Goal: Task Accomplishment & Management: Complete application form

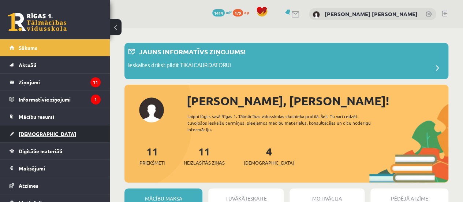
click at [69, 136] on link "[DEMOGRAPHIC_DATA]" at bounding box center [55, 133] width 91 height 17
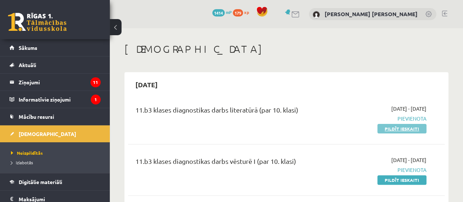
click at [394, 124] on link "Pildīt ieskaiti" at bounding box center [401, 129] width 49 height 10
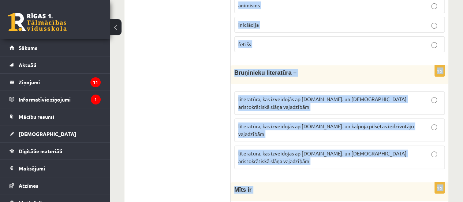
scroll to position [2916, 0]
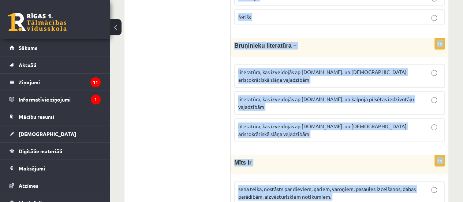
drag, startPoint x: 234, startPoint y: 15, endPoint x: 303, endPoint y: 172, distance: 171.6
copy form "Vēstures apcerējumu veids, kur vēsturiskie notikumi aprakstīti hronoloģiskā sec…"
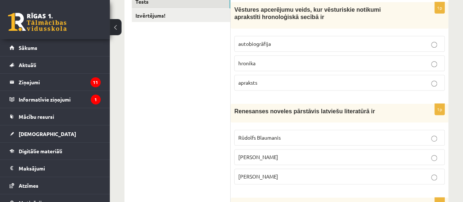
scroll to position [136, 0]
click at [260, 61] on p "hronika" at bounding box center [339, 63] width 202 height 8
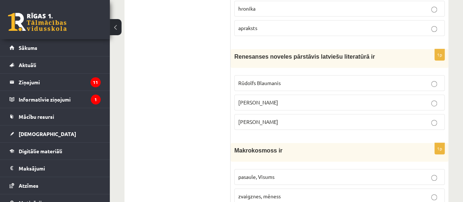
scroll to position [205, 0]
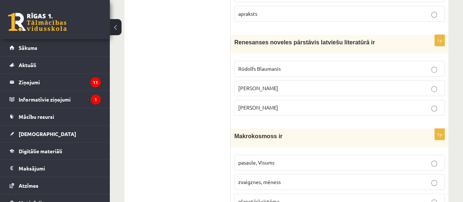
click at [274, 107] on p "Jānis Ezeriņš" at bounding box center [339, 108] width 202 height 8
click at [265, 164] on p "pasaule, Visums" at bounding box center [339, 162] width 202 height 8
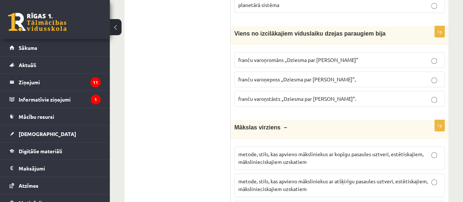
scroll to position [407, 0]
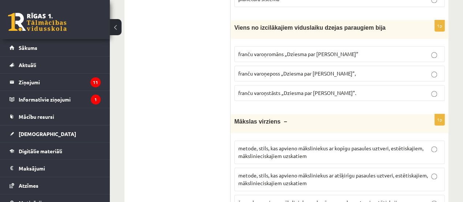
click at [284, 72] on span "franču varoņeposs „Dziesma par Rolandu”," at bounding box center [296, 73] width 117 height 7
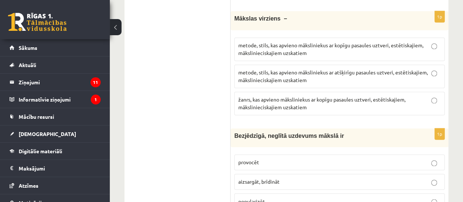
scroll to position [509, 0]
click at [326, 48] on p "metode, stils, kas apvieno māksliniekus ar kopīgu pasaules uztveri, estētiskaji…" at bounding box center [339, 49] width 202 height 15
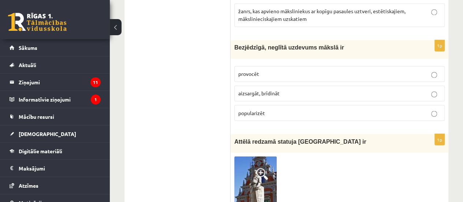
scroll to position [599, 0]
click at [292, 70] on p "provocēt" at bounding box center [339, 74] width 202 height 8
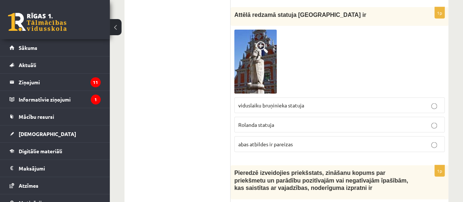
scroll to position [730, 0]
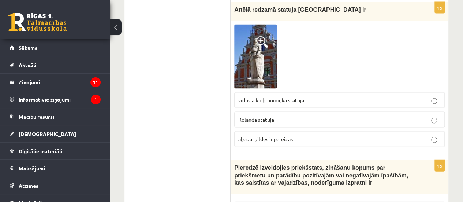
click at [287, 116] on p "Rolanda statuja" at bounding box center [339, 120] width 202 height 8
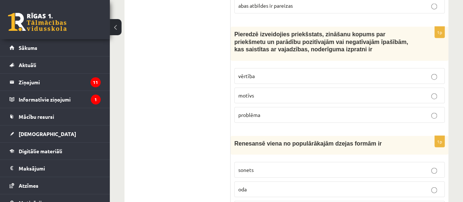
scroll to position [864, 0]
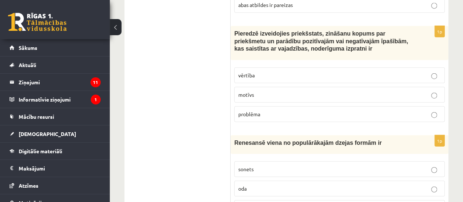
click at [262, 67] on label "vērtība" at bounding box center [339, 75] width 210 height 16
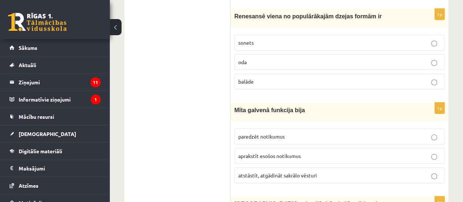
click at [268, 39] on p "sonets" at bounding box center [339, 43] width 202 height 8
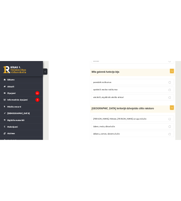
scroll to position [1074, 0]
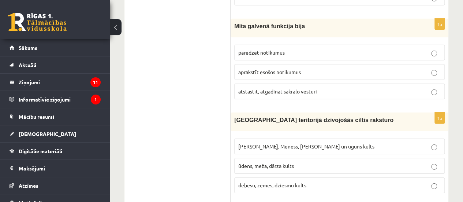
click at [278, 88] on span "atstāstīt, atgādināt sakrālo vēsturi" at bounding box center [277, 91] width 79 height 7
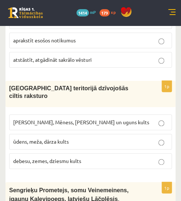
scroll to position [1171, 0]
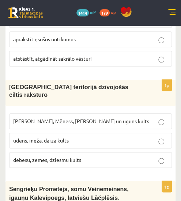
click at [92, 113] on label "Saules, Mēness, Pērkona un uguns kults" at bounding box center [90, 121] width 163 height 16
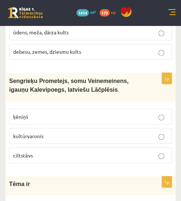
scroll to position [1281, 0]
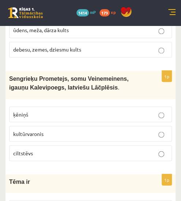
click at [40, 130] on span "kultūrvaronis" at bounding box center [28, 133] width 30 height 7
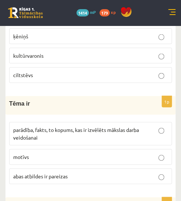
scroll to position [1375, 0]
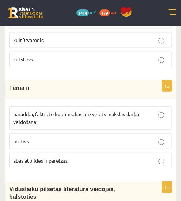
click at [89, 111] on span "parādība, fakts, to kopums, kas ir izvēlēts mākslas darba veidošanai" at bounding box center [76, 118] width 126 height 14
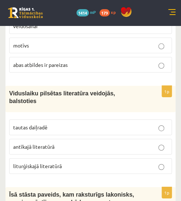
scroll to position [1472, 0]
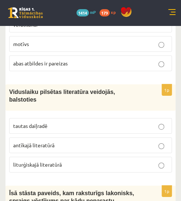
click at [89, 122] on p "tautas daiļradē" at bounding box center [90, 126] width 155 height 8
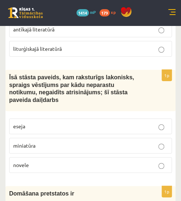
scroll to position [1591, 0]
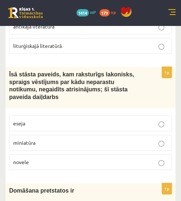
click at [57, 158] on p "novele" at bounding box center [90, 162] width 155 height 8
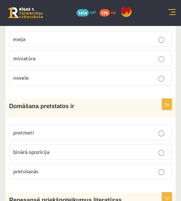
scroll to position [1679, 0]
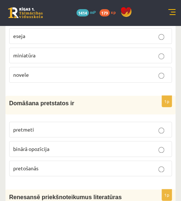
click at [50, 145] on p "binārā opozīcija" at bounding box center [90, 149] width 155 height 8
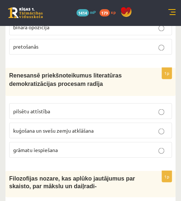
scroll to position [1800, 0]
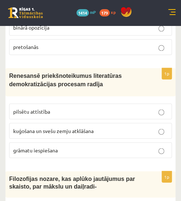
click at [82, 146] on p "grāmatu iespiešana" at bounding box center [90, 150] width 155 height 8
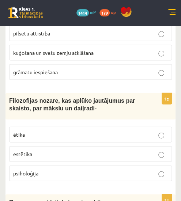
scroll to position [1880, 0]
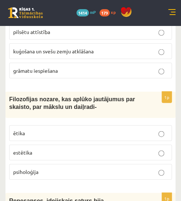
click at [82, 149] on p "estētika" at bounding box center [90, 153] width 155 height 8
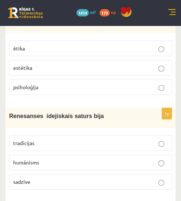
scroll to position [1965, 0]
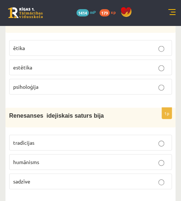
click at [65, 158] on p "humānisms" at bounding box center [90, 162] width 155 height 8
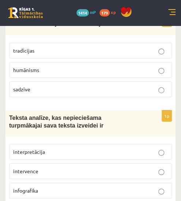
scroll to position [2059, 0]
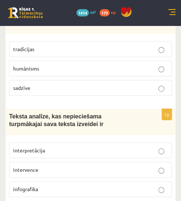
click at [70, 147] on p "interpretācija" at bounding box center [90, 151] width 155 height 8
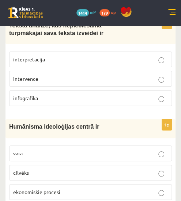
scroll to position [2150, 0]
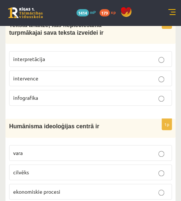
click at [76, 169] on p "cilvēks" at bounding box center [90, 173] width 155 height 8
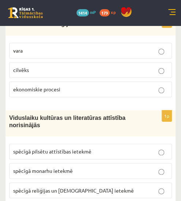
scroll to position [2253, 0]
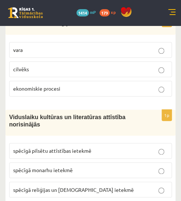
click at [53, 186] on span "spēcīgā reliģijas un baznīcas ietekmē" at bounding box center [73, 189] width 121 height 7
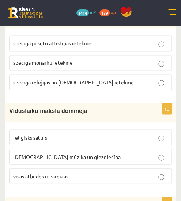
scroll to position [2368, 0]
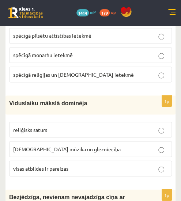
click at [25, 165] on span "visas atbildes ir pareizas" at bounding box center [40, 168] width 55 height 7
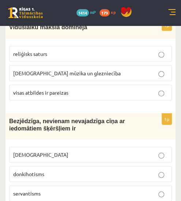
scroll to position [2445, 0]
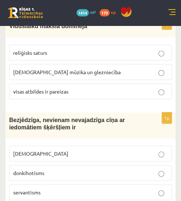
click at [34, 165] on label "donkihotisms" at bounding box center [90, 173] width 163 height 16
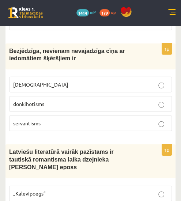
scroll to position [2541, 0]
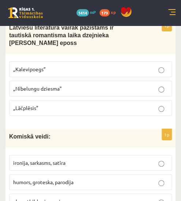
scroll to position [2639, 0]
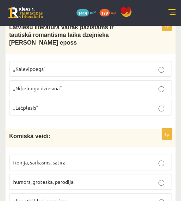
click at [42, 198] on span "abas atbildes ir pareizas" at bounding box center [40, 201] width 55 height 7
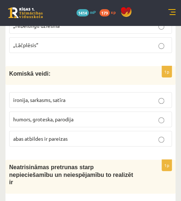
scroll to position [2722, 0]
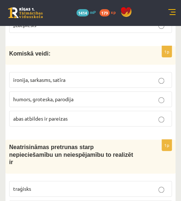
click at [53, 185] on p "traģisks" at bounding box center [90, 189] width 155 height 8
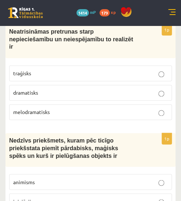
scroll to position [2839, 0]
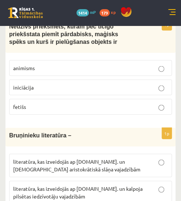
scroll to position [2955, 0]
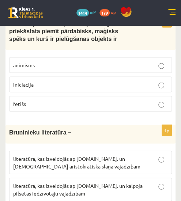
click at [111, 155] on p "literatūra, kas izveidojās ap 20.gs. un kalpoja aristokrātiskā slāņa vajadzībām" at bounding box center [90, 162] width 155 height 15
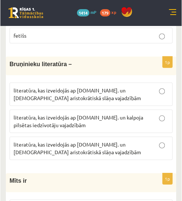
scroll to position [3026, 0]
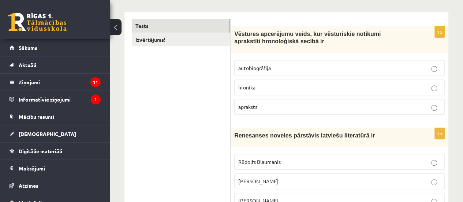
scroll to position [115, 0]
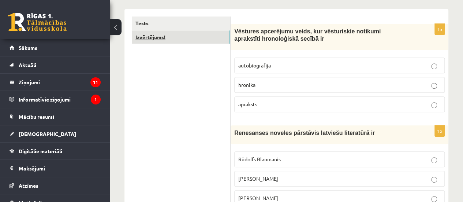
click at [205, 40] on link "Izvērtējums!" at bounding box center [181, 37] width 98 height 14
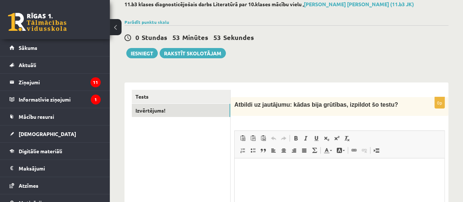
scroll to position [41, 0]
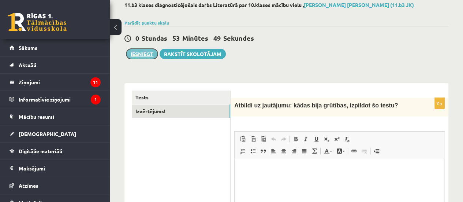
click at [144, 56] on button "Iesniegt" at bounding box center [141, 54] width 31 height 10
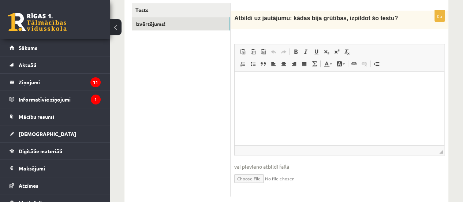
scroll to position [129, 0]
click at [340, 93] on html at bounding box center [340, 82] width 210 height 22
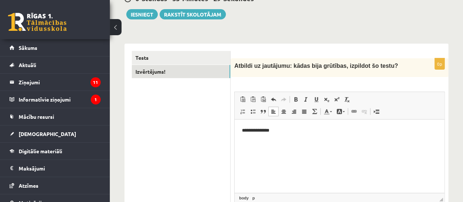
scroll to position [80, 0]
click at [149, 17] on button "Iesniegt" at bounding box center [141, 14] width 31 height 10
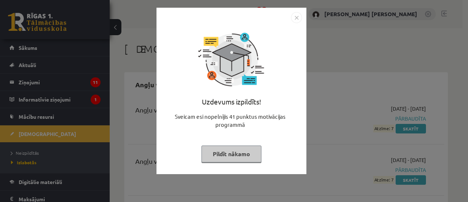
click at [229, 158] on button "Pildīt nākamo" at bounding box center [232, 153] width 60 height 17
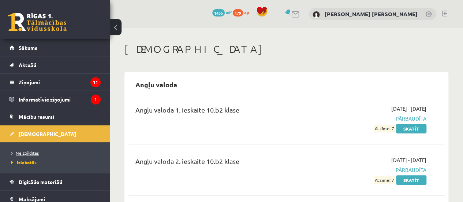
click at [33, 153] on span "Neizpildītās" at bounding box center [25, 153] width 28 height 6
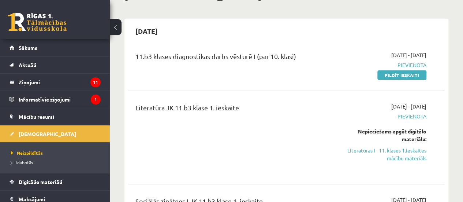
scroll to position [54, 0]
click at [394, 75] on link "Pildīt ieskaiti" at bounding box center [401, 75] width 49 height 10
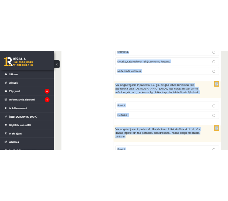
scroll to position [2681, 0]
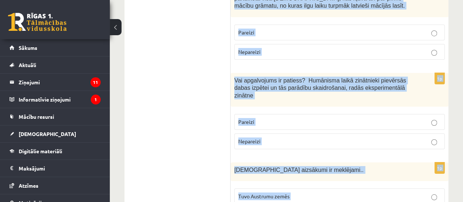
drag, startPoint x: 231, startPoint y: 143, endPoint x: 298, endPoint y: 167, distance: 70.6
copy form "Izvēlies pareizo jēdzienu, atbilstoši skaidrojumam! Antidemokrātiska, antikomun…"
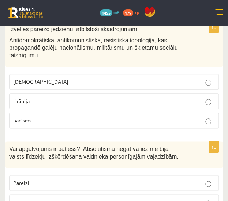
scroll to position [140, 0]
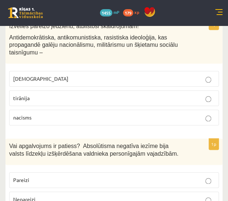
click at [31, 116] on p "nacisms" at bounding box center [114, 118] width 202 height 8
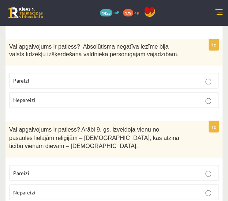
scroll to position [239, 0]
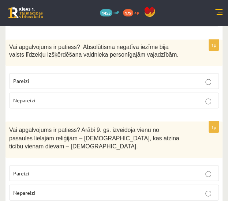
click at [88, 82] on p "Pareizi" at bounding box center [114, 81] width 202 height 8
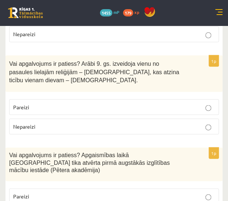
scroll to position [316, 0]
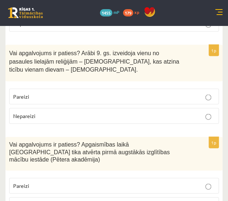
click at [59, 112] on p "Nepareizi" at bounding box center [114, 116] width 202 height 8
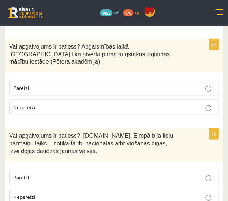
scroll to position [413, 0]
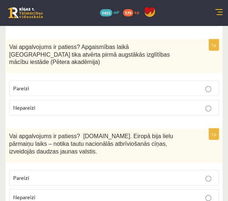
click at [76, 85] on p "Pareizi" at bounding box center [114, 89] width 202 height 8
click at [77, 174] on p "Pareizi" at bounding box center [114, 178] width 202 height 8
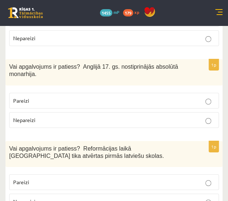
scroll to position [577, 0]
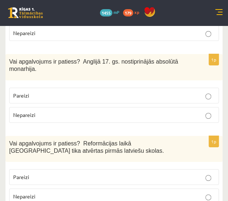
click at [69, 111] on p "Nepareizi" at bounding box center [114, 115] width 202 height 8
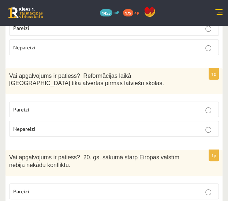
scroll to position [653, 0]
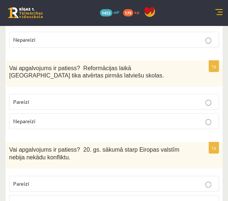
click at [76, 98] on p "Pareizi" at bounding box center [114, 102] width 202 height 8
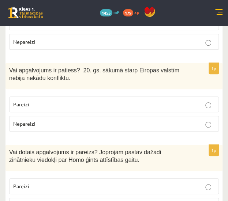
scroll to position [733, 0]
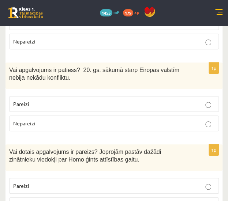
click at [52, 120] on p "Nepareizi" at bounding box center [114, 124] width 202 height 8
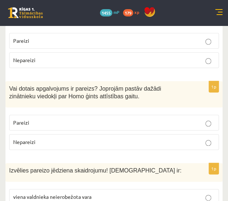
scroll to position [796, 0]
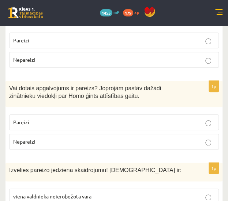
click at [52, 119] on p "Pareizi" at bounding box center [114, 123] width 202 height 8
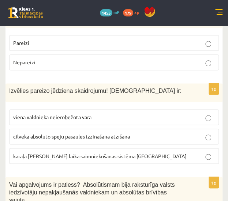
scroll to position [884, 0]
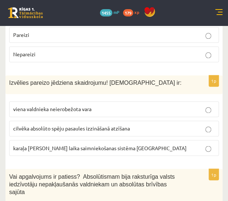
click at [76, 106] on span "viena valdnieka neierobežota vara" at bounding box center [52, 109] width 78 height 7
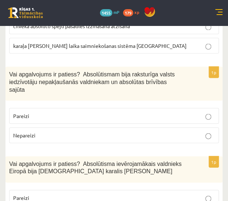
scroll to position [988, 0]
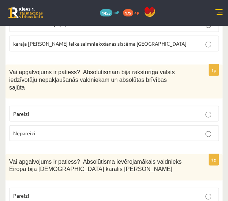
click at [70, 129] on p "Nepareizi" at bounding box center [114, 133] width 202 height 8
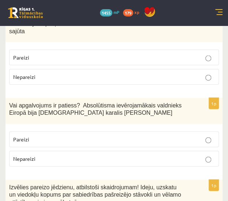
scroll to position [1048, 0]
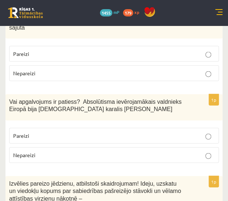
click at [87, 132] on p "Pareizi" at bounding box center [114, 136] width 202 height 8
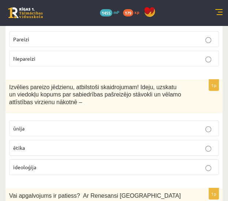
scroll to position [1144, 0]
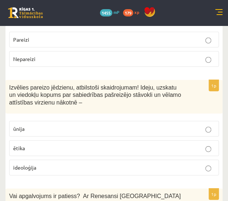
click at [56, 160] on label "ideoloģija" at bounding box center [114, 168] width 210 height 16
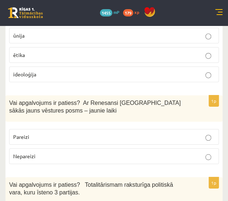
scroll to position [1242, 0]
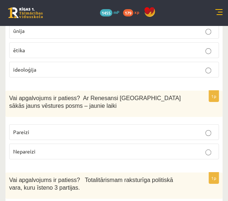
click at [48, 128] on p "Pareizi" at bounding box center [114, 132] width 202 height 8
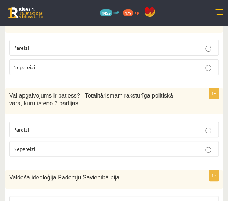
scroll to position [1327, 0]
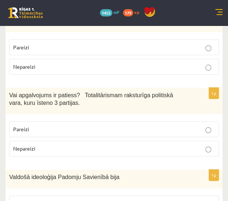
click at [42, 141] on label "Nepareizi" at bounding box center [114, 149] width 210 height 16
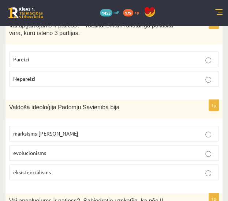
scroll to position [1404, 0]
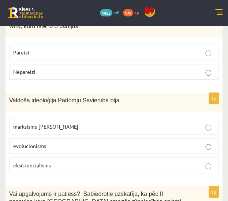
click at [59, 123] on span "marksisms-ļeņinisms" at bounding box center [45, 126] width 65 height 7
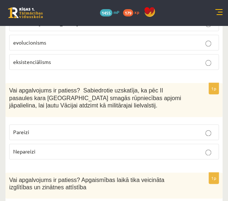
scroll to position [1509, 0]
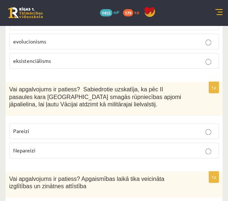
click at [43, 147] on p "Nepareizi" at bounding box center [114, 151] width 202 height 8
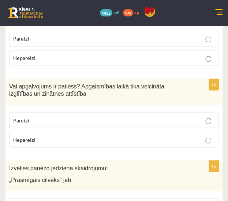
scroll to position [1603, 0]
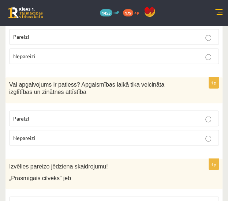
click at [52, 115] on p "Pareizi" at bounding box center [114, 119] width 202 height 8
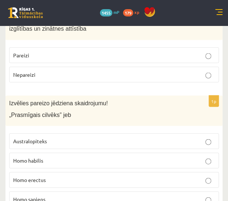
scroll to position [1667, 0]
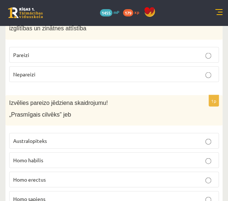
click at [49, 156] on p "Homo habilis" at bounding box center [114, 160] width 202 height 8
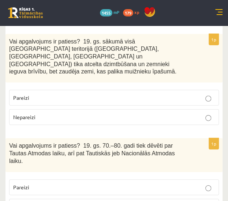
scroll to position [1858, 0]
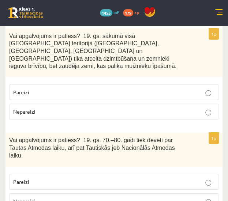
click at [62, 108] on p "Nepareizi" at bounding box center [114, 112] width 202 height 8
click at [69, 178] on p "Pareizi" at bounding box center [114, 182] width 202 height 8
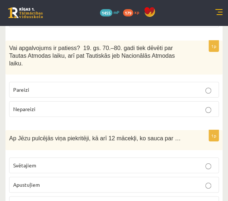
scroll to position [1951, 0]
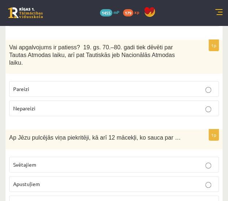
click at [69, 180] on p "Apustuļiem" at bounding box center [114, 184] width 202 height 8
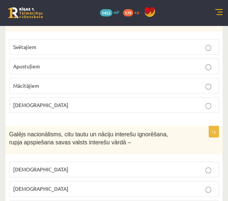
scroll to position [2070, 0]
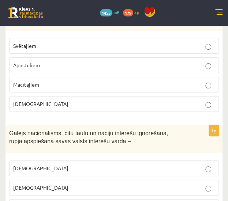
click at [79, 165] on p "šovinisms" at bounding box center [114, 169] width 202 height 8
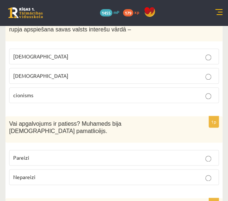
scroll to position [2183, 0]
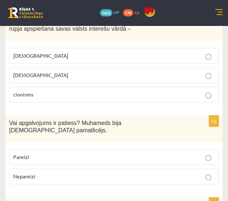
click at [79, 153] on p "Pareizi" at bounding box center [114, 157] width 202 height 8
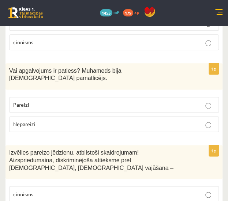
scroll to position [2239, 0]
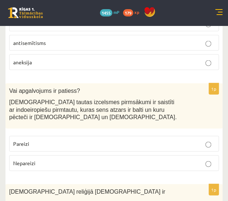
scroll to position [2405, 0]
click at [57, 140] on p "Pareizi" at bounding box center [114, 144] width 202 height 8
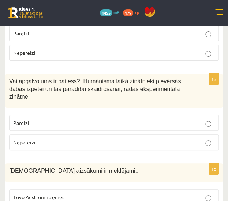
scroll to position [2699, 0]
click at [59, 194] on p "Tuvo Austrumu zemēs" at bounding box center [114, 198] width 202 height 8
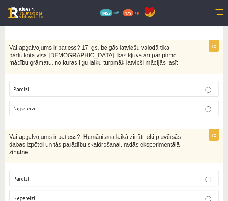
scroll to position [2643, 0]
click at [75, 175] on p "Pareizi" at bounding box center [114, 179] width 202 height 8
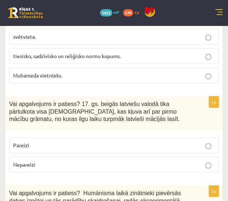
scroll to position [2570, 0]
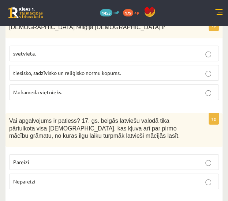
click at [75, 151] on fieldset "Pareizi Nepareizi" at bounding box center [114, 171] width 210 height 41
click at [78, 158] on p "Pareizi" at bounding box center [114, 162] width 202 height 8
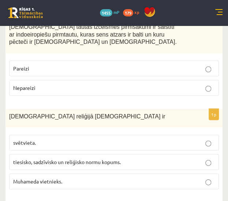
scroll to position [2481, 0]
click at [78, 159] on span "tiesisko, sadzīvisko un reliģisko normu kopums." at bounding box center [67, 162] width 108 height 7
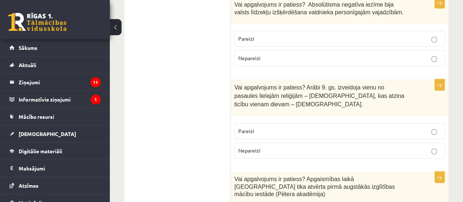
scroll to position [0, 0]
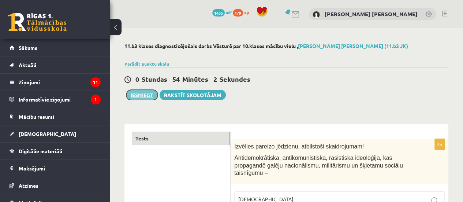
click at [148, 96] on button "Iesniegt" at bounding box center [141, 95] width 31 height 10
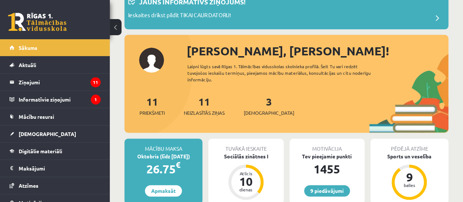
scroll to position [50, 0]
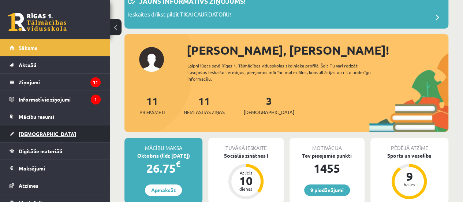
click at [59, 134] on link "[DEMOGRAPHIC_DATA]" at bounding box center [55, 133] width 91 height 17
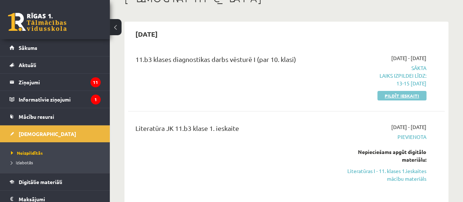
click at [386, 93] on link "Pildīt ieskaiti" at bounding box center [401, 96] width 49 height 10
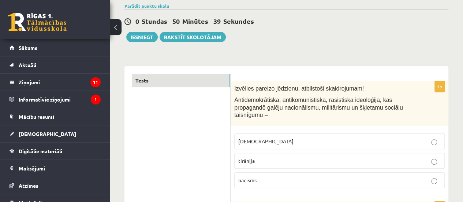
scroll to position [57, 0]
click at [141, 34] on button "Iesniegt" at bounding box center [141, 37] width 31 height 10
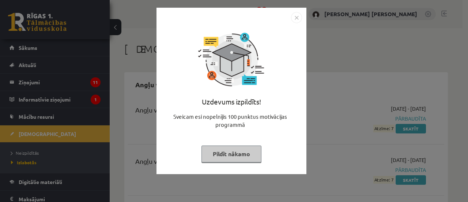
click at [239, 152] on button "Pildīt nākamo" at bounding box center [232, 153] width 60 height 17
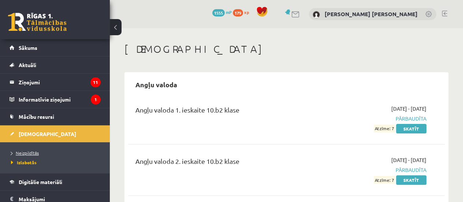
click at [34, 151] on span "Neizpildītās" at bounding box center [25, 153] width 28 height 6
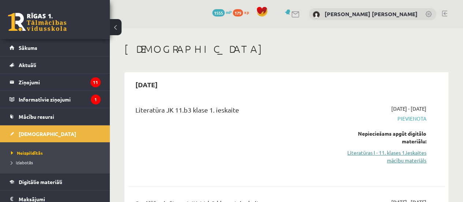
click at [397, 154] on link "Literatūras I - 11. klases 1.ieskaites mācību materiāls" at bounding box center [382, 156] width 90 height 15
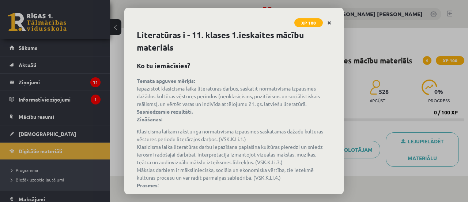
click at [327, 24] on link "Close" at bounding box center [329, 23] width 13 height 14
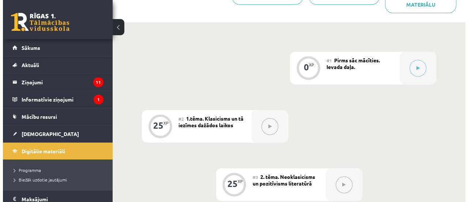
scroll to position [153, 0]
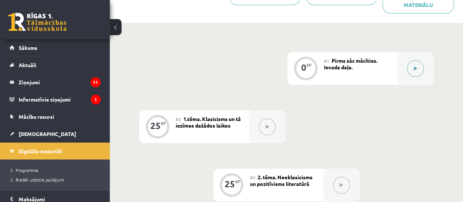
click at [419, 67] on button at bounding box center [415, 68] width 17 height 17
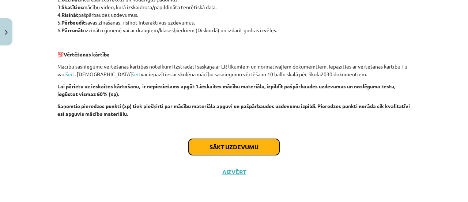
click at [245, 147] on button "Sākt uzdevumu" at bounding box center [234, 147] width 91 height 16
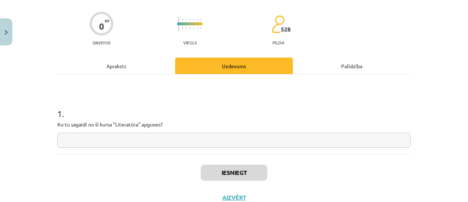
scroll to position [50, 0]
click at [224, 142] on input "text" at bounding box center [233, 139] width 353 height 15
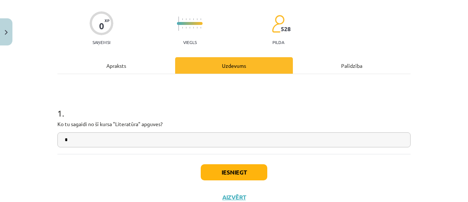
type input "*"
click at [233, 175] on button "Iesniegt" at bounding box center [234, 172] width 67 height 16
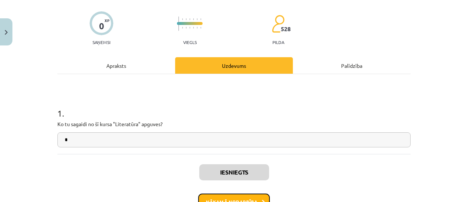
click at [231, 196] on button "Nākamā nodarbība" at bounding box center [234, 201] width 72 height 17
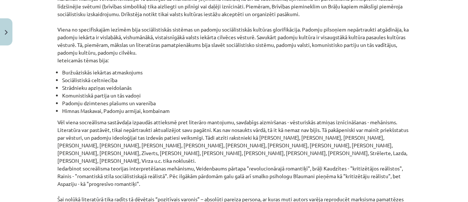
scroll to position [1744, 0]
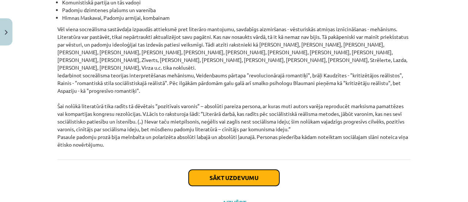
click at [227, 169] on button "Sākt uzdevumu" at bounding box center [234, 177] width 91 height 16
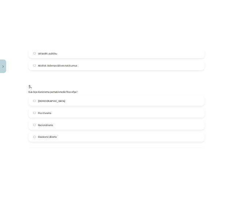
scroll to position [733, 0]
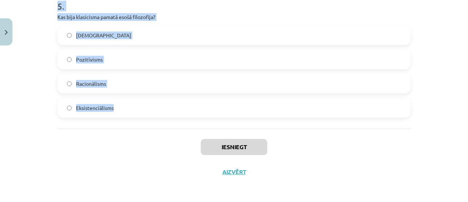
drag, startPoint x: 46, startPoint y: 133, endPoint x: 119, endPoint y: 120, distance: 74.4
click at [119, 120] on div "Mācību tēma: Literatūras i - 11. klases 1.ieskaites mācību materiāls #2 1.tēma.…" at bounding box center [234, 101] width 468 height 202
copy form "1 . Kurš no šiem literatūras žanriem klasicismā tika uzskatīts par "augsto" žan…"
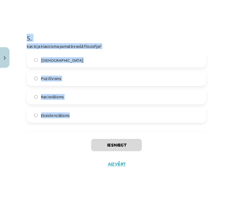
scroll to position [717, 0]
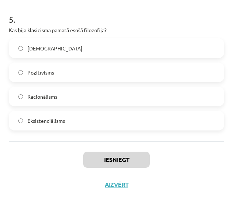
click at [20, 160] on div "Iesniegt Aizvērt" at bounding box center [117, 167] width 216 height 51
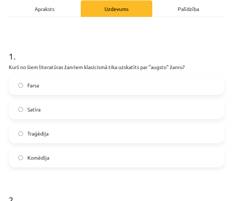
scroll to position [109, 0]
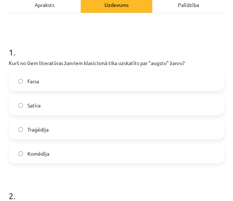
click at [46, 124] on label "Traģēdija" at bounding box center [117, 129] width 214 height 18
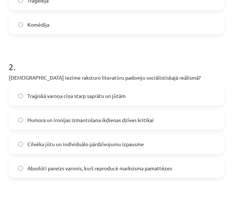
scroll to position [240, 0]
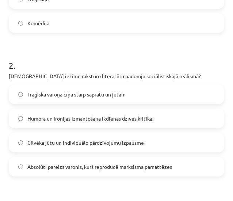
click at [42, 162] on label "Absolūti pareizs varonis, kurš reproducē marksisma pamattēzes" at bounding box center [117, 167] width 214 height 18
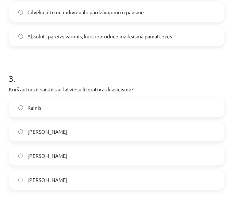
scroll to position [371, 0]
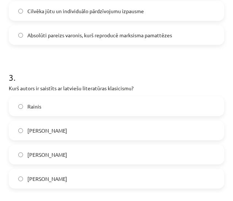
click at [78, 131] on label "Kristofers Fīrekers" at bounding box center [117, 130] width 214 height 18
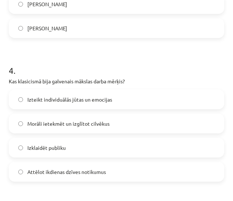
scroll to position [523, 0]
click at [78, 131] on label "Morāli ietekmēt un izglītot cilvēkus" at bounding box center [117, 123] width 214 height 18
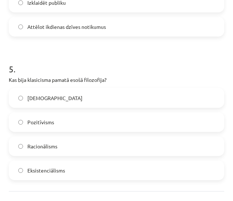
scroll to position [670, 0]
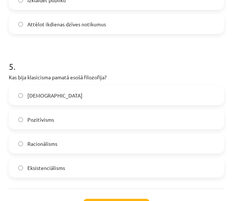
click at [59, 141] on label "Racionālisms" at bounding box center [117, 144] width 214 height 18
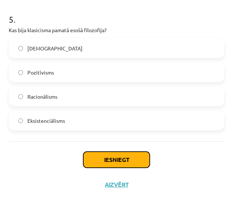
click at [111, 158] on button "Iesniegt" at bounding box center [116, 160] width 67 height 16
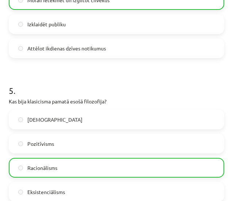
scroll to position [740, 0]
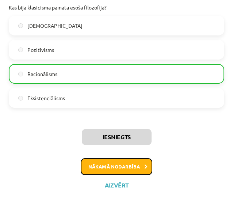
click at [102, 168] on button "Nākamā nodarbība" at bounding box center [117, 166] width 72 height 17
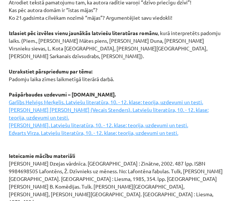
scroll to position [1174, 0]
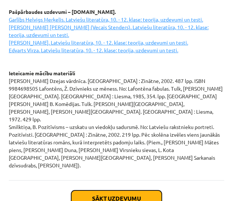
click at [108, 191] on button "Sākt uzdevumu" at bounding box center [116, 199] width 91 height 16
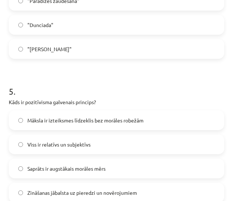
scroll to position [717, 0]
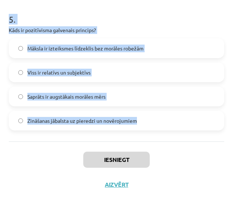
drag, startPoint x: 8, startPoint y: 166, endPoint x: 143, endPoint y: 119, distance: 144.0
copy form "Kādas ir neoklasicisma literatūras galvenās iezīmes? Didaktiskums un moralizējo…"
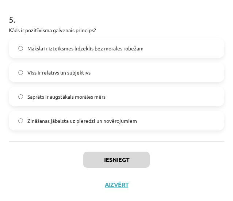
click at [40, 150] on div "Iesniegt Aizvērt" at bounding box center [117, 167] width 216 height 51
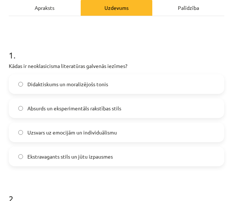
scroll to position [119, 0]
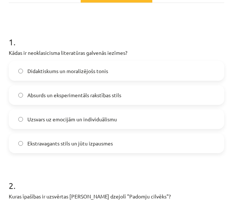
click at [55, 71] on span "Didaktiskums un moralizējošs tonis" at bounding box center [67, 71] width 81 height 8
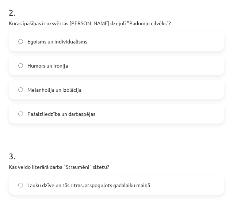
scroll to position [302, 0]
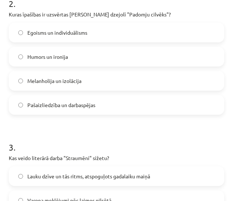
click at [79, 106] on span "Pašaizliedzība un darbaspējas" at bounding box center [61, 105] width 68 height 8
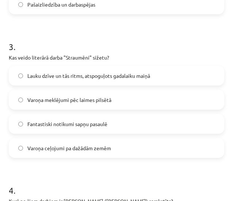
scroll to position [412, 0]
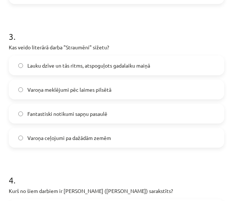
click at [76, 68] on span "Lauku dzīve un tās ritms, atspoguļots gadalaiku maiņā" at bounding box center [88, 66] width 123 height 8
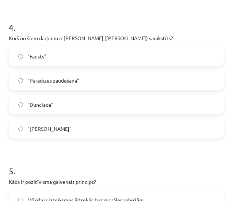
scroll to position [567, 0]
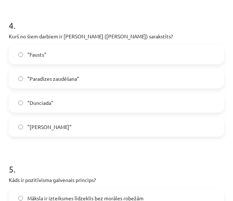
click at [53, 101] on label ""Dunciada"" at bounding box center [117, 103] width 214 height 18
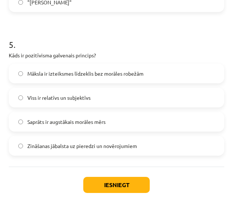
scroll to position [717, 0]
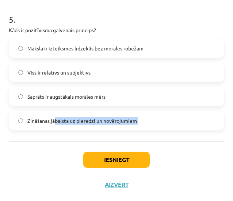
drag, startPoint x: 56, startPoint y: 125, endPoint x: 90, endPoint y: 146, distance: 40.1
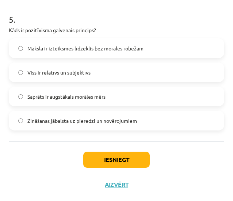
click at [31, 120] on span "Zināšanas jābalsta uz pieredzi un novērojumiem" at bounding box center [82, 121] width 110 height 8
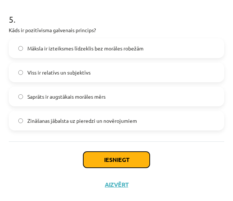
click at [100, 156] on button "Iesniegt" at bounding box center [116, 160] width 67 height 16
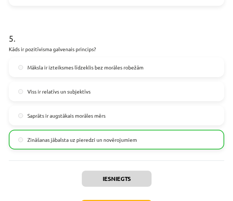
scroll to position [740, 0]
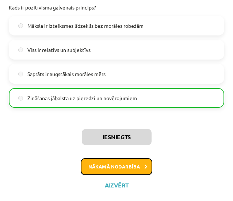
click at [119, 169] on button "Nākamā nodarbība" at bounding box center [117, 166] width 72 height 17
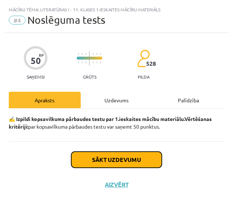
click at [127, 160] on button "Sākt uzdevumu" at bounding box center [116, 160] width 91 height 16
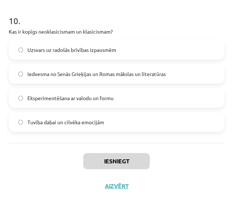
scroll to position [1432, 0]
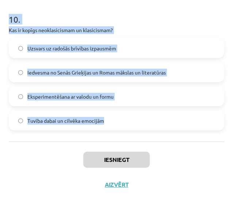
drag, startPoint x: 10, startPoint y: 158, endPoint x: 118, endPoint y: 126, distance: 112.8
copy form "Kāda bija padomju literatūras galvenā ideoloģiskā funkcija? Slavēt valsts vadīt…"
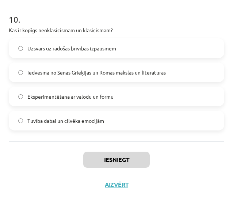
click at [45, 168] on div "Iesniegt Aizvērt" at bounding box center [117, 167] width 216 height 51
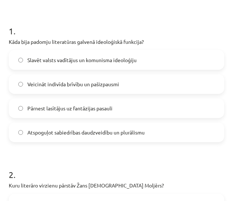
scroll to position [120, 0]
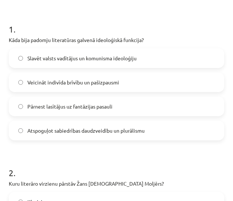
click at [91, 57] on span "Slavēt valsts vadītājus un komunisma ideoloģiju" at bounding box center [81, 59] width 109 height 8
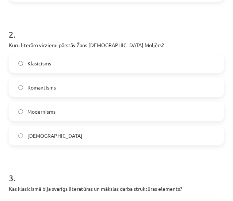
scroll to position [259, 0]
click at [43, 61] on span "Klasicisms" at bounding box center [39, 63] width 24 height 8
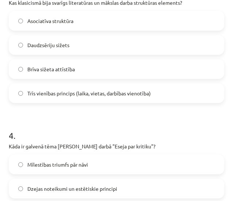
scroll to position [447, 0]
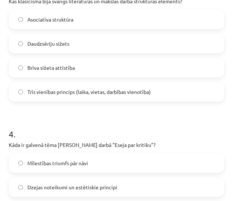
click at [50, 91] on span "Trīs vienības princips (laika, vietas, darbības vienotība)" at bounding box center [89, 92] width 124 height 8
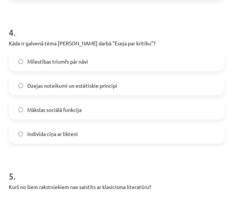
scroll to position [549, 0]
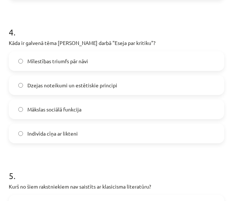
click at [78, 87] on span "Dzejas noteikumi un estētiskie principi" at bounding box center [72, 86] width 90 height 8
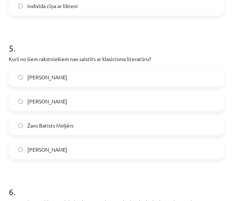
scroll to position [681, 0]
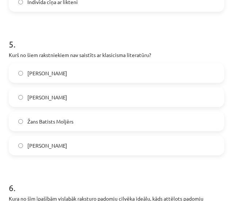
click at [80, 70] on label "[PERSON_NAME]" at bounding box center [117, 73] width 214 height 18
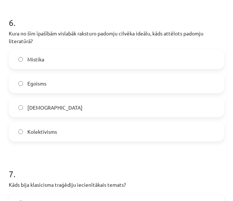
scroll to position [846, 0]
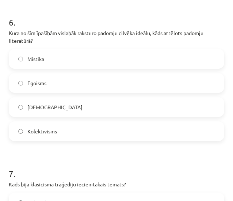
click at [52, 134] on span "Kolektīvisms" at bounding box center [42, 132] width 30 height 8
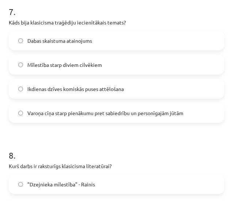
scroll to position [1008, 0]
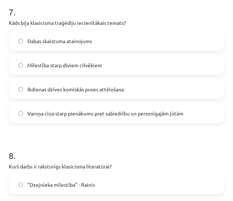
click at [68, 113] on span "Varoņa cīņa starp pienākumu pret sabiedrību un personīgajām jūtām" at bounding box center [105, 114] width 156 height 8
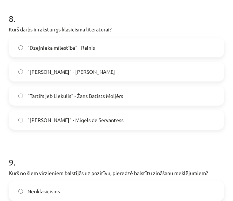
scroll to position [1146, 0]
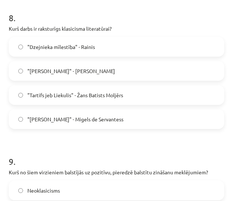
click at [56, 94] on span ""Tartifs jeb Liekulis" - Žans Batists Moljērs" at bounding box center [75, 95] width 96 height 8
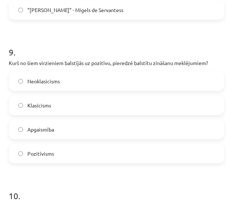
scroll to position [1269, 0]
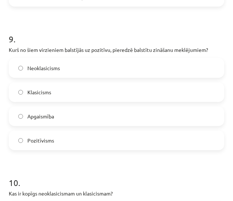
click at [46, 139] on span "Pozitīvisms" at bounding box center [40, 141] width 27 height 8
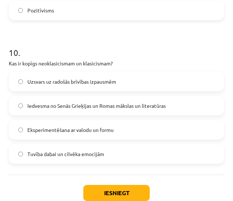
scroll to position [1400, 0]
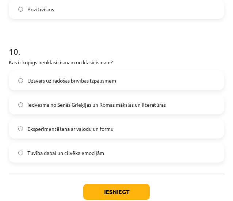
click at [65, 105] on span "Iedvesma no Senās Grieķijas un Romas mākslas un literatūras" at bounding box center [96, 105] width 139 height 8
click at [114, 195] on button "Iesniegt" at bounding box center [116, 192] width 67 height 16
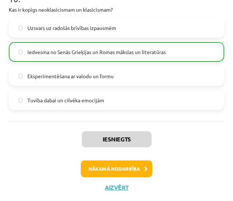
scroll to position [1455, 0]
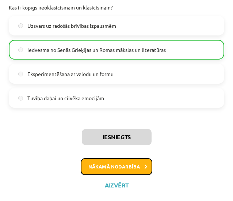
click at [130, 169] on button "Nākamā nodarbība" at bounding box center [117, 166] width 72 height 17
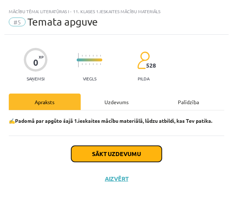
click at [142, 152] on button "Sākt uzdevumu" at bounding box center [116, 154] width 91 height 16
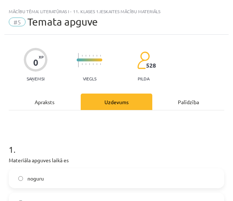
scroll to position [82, 0]
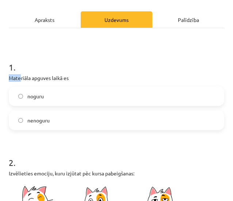
drag, startPoint x: 8, startPoint y: 76, endPoint x: 19, endPoint y: 76, distance: 11.0
click at [72, 55] on h1 "1 ." at bounding box center [117, 60] width 216 height 23
click at [43, 128] on label "nenoguru" at bounding box center [117, 120] width 214 height 18
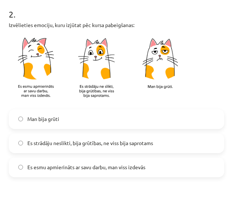
scroll to position [257, 0]
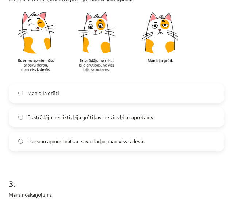
click at [78, 146] on label "Es esmu apmierināts ar savu darbu, man viss izdevās" at bounding box center [117, 141] width 214 height 18
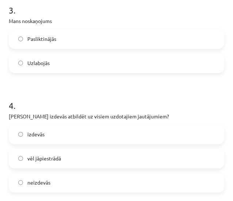
scroll to position [441, 0]
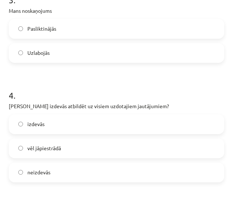
click at [48, 49] on span "Uzlabojās" at bounding box center [38, 53] width 22 height 8
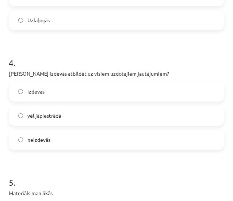
scroll to position [474, 0]
click at [55, 93] on label "izdevās" at bounding box center [117, 91] width 214 height 18
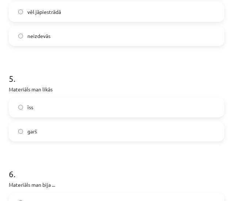
scroll to position [596, 0]
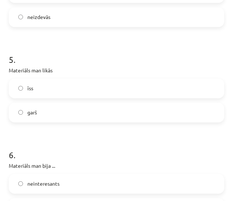
click at [71, 94] on label "īss" at bounding box center [117, 88] width 214 height 18
click at [44, 114] on label "garš" at bounding box center [117, 113] width 214 height 18
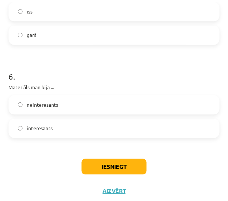
scroll to position [684, 0]
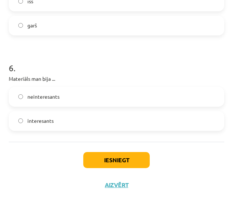
click at [73, 123] on label "interesants" at bounding box center [117, 121] width 214 height 18
click at [121, 161] on button "Iesniegt" at bounding box center [116, 160] width 67 height 16
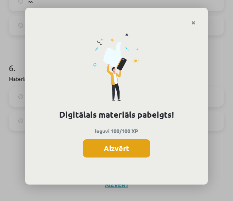
click at [131, 146] on button "Aizvērt" at bounding box center [116, 148] width 67 height 18
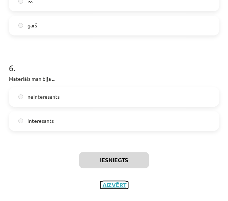
click at [113, 183] on button "Aizvērt" at bounding box center [114, 184] width 28 height 7
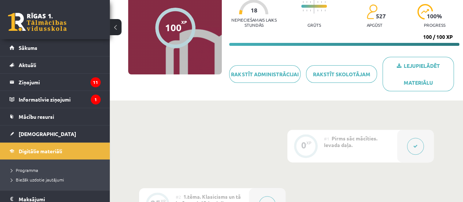
scroll to position [76, 0]
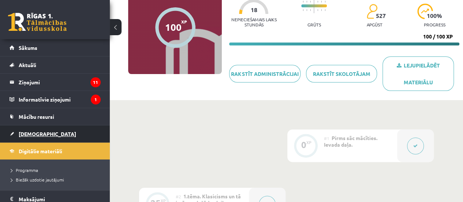
click at [57, 128] on link "[DEMOGRAPHIC_DATA]" at bounding box center [55, 133] width 91 height 17
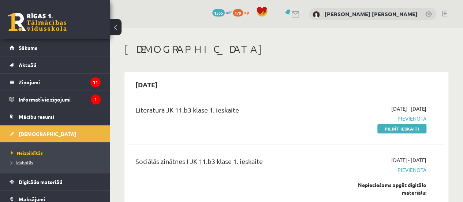
click at [22, 161] on span "Izlabotās" at bounding box center [22, 162] width 22 height 6
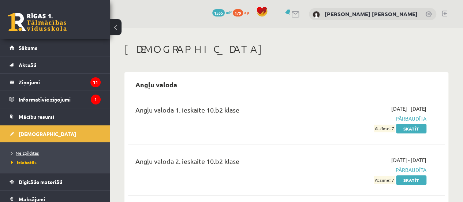
click at [30, 150] on span "Neizpildītās" at bounding box center [25, 153] width 28 height 6
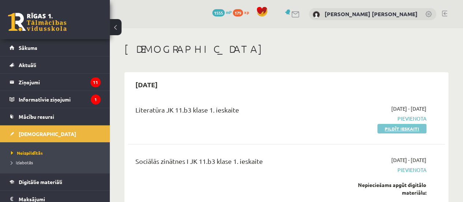
click at [394, 130] on link "Pildīt ieskaiti" at bounding box center [401, 129] width 49 height 10
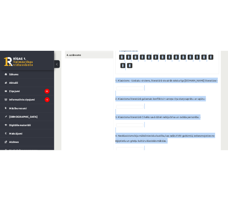
scroll to position [455, 0]
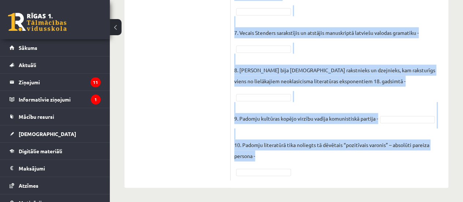
drag, startPoint x: 233, startPoint y: 49, endPoint x: 285, endPoint y: 163, distance: 125.1
copy div "Loremipsum, dolo si amet consecteturad el seddoei (T), inci utlaboree (D)! Magn…"
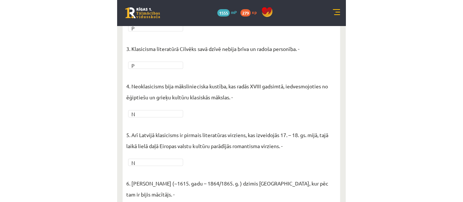
scroll to position [0, 0]
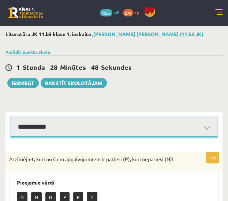
click at [207, 129] on select "**********" at bounding box center [114, 127] width 207 height 20
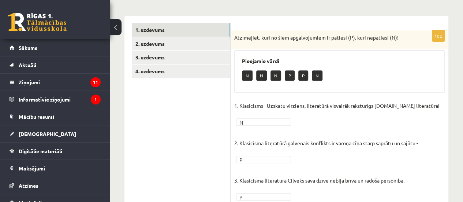
scroll to position [111, 0]
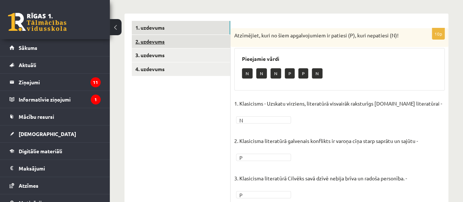
click at [199, 41] on link "2. uzdevums" at bounding box center [181, 42] width 98 height 14
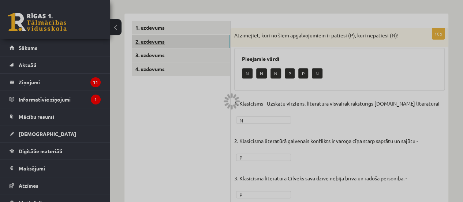
click at [207, 44] on div at bounding box center [231, 101] width 463 height 202
click at [198, 141] on div at bounding box center [231, 101] width 463 height 202
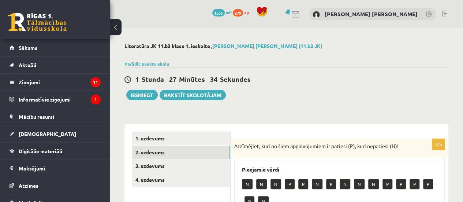
click at [202, 154] on link "2. uzdevums" at bounding box center [181, 152] width 98 height 14
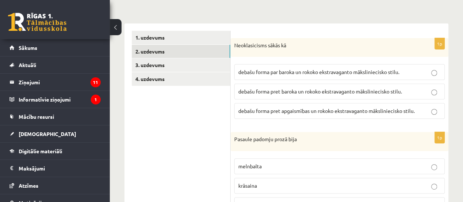
scroll to position [97, 0]
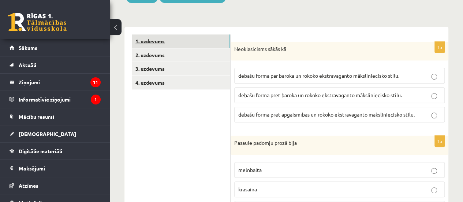
click at [195, 46] on link "1. uzdevums" at bounding box center [181, 41] width 98 height 14
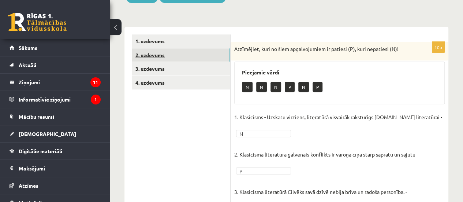
click at [179, 49] on link "2. uzdevums" at bounding box center [181, 55] width 98 height 14
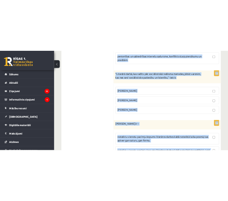
scroll to position [942, 0]
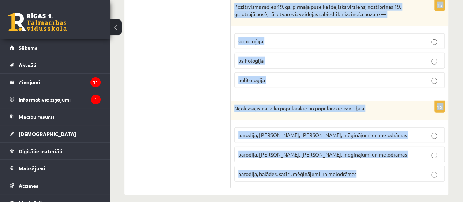
drag, startPoint x: 233, startPoint y: 48, endPoint x: 366, endPoint y: 165, distance: 177.0
copy form "Neoklasicisms sākās kā debašu forma par baroka un rokoko ekstravaganto mākslini…"
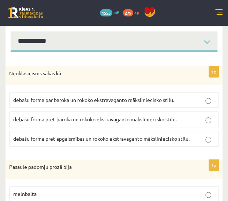
scroll to position [89, 0]
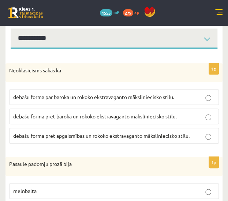
click at [85, 117] on span "debašu forma pret baroka un rokoko ekstravaganto māksliniecisko stilu." at bounding box center [95, 116] width 164 height 7
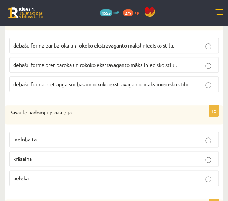
scroll to position [141, 0]
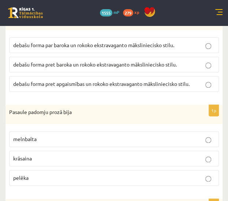
click at [78, 139] on p "melnbalta" at bounding box center [114, 139] width 202 height 8
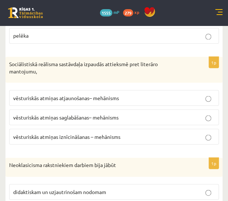
scroll to position [284, 0]
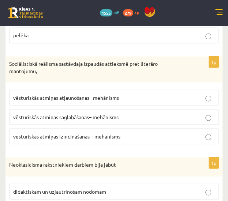
click at [86, 133] on span "vēsturiskās atmiņas iznīcināšanas – mehānisms" at bounding box center [66, 136] width 107 height 7
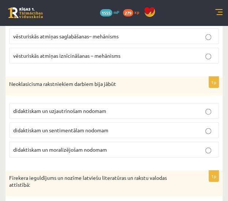
scroll to position [364, 0]
click at [82, 142] on label "didaktiskam un moralizējošam nodomam" at bounding box center [114, 150] width 210 height 16
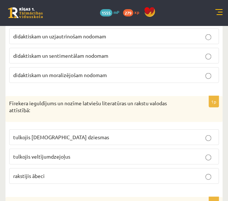
scroll to position [439, 0]
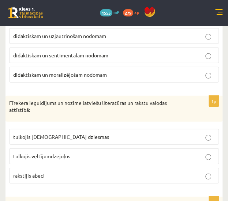
click at [91, 133] on p "tulkojis [DEMOGRAPHIC_DATA] dziesmas" at bounding box center [114, 137] width 202 height 8
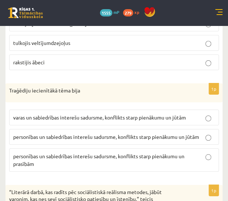
scroll to position [554, 0]
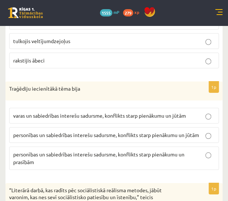
click at [91, 132] on span "personības un sabiedrības interešu sadursme, konflikts starp pienākumu un jūtām" at bounding box center [106, 135] width 186 height 7
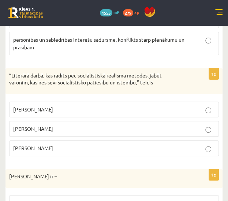
scroll to position [670, 0]
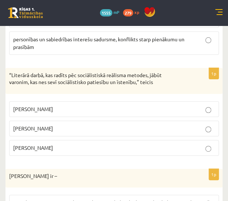
click at [83, 144] on p "[PERSON_NAME]" at bounding box center [114, 148] width 202 height 8
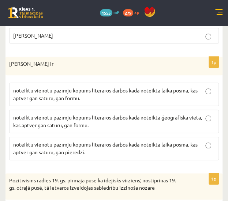
scroll to position [782, 0]
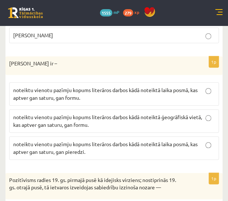
click at [98, 87] on span "noteiktu vienotu pazīmju kopums literāros darbos kādā noteiktā laika posmā, kas…" at bounding box center [105, 94] width 184 height 14
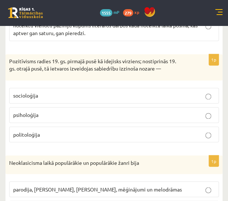
scroll to position [902, 0]
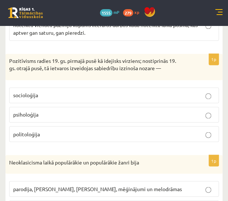
click at [101, 87] on label "socioloģija" at bounding box center [114, 95] width 210 height 16
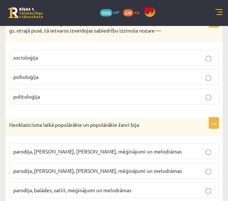
scroll to position [947, 0]
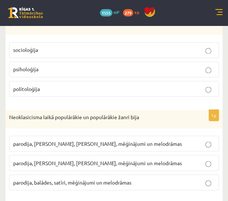
click at [98, 159] on p "parodija, [PERSON_NAME], [PERSON_NAME], mēģinājumi un melodrāmas" at bounding box center [114, 163] width 202 height 8
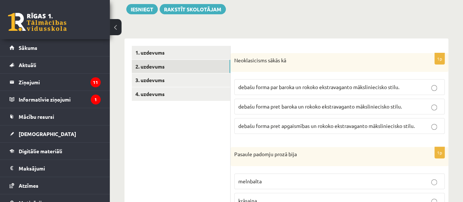
scroll to position [81, 0]
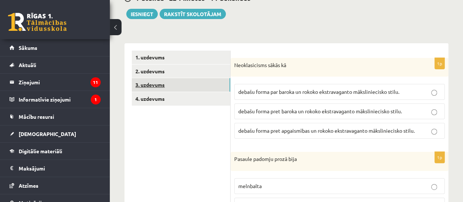
click at [199, 90] on link "3. uzdevums" at bounding box center [181, 85] width 98 height 14
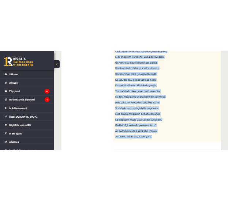
scroll to position [697, 0]
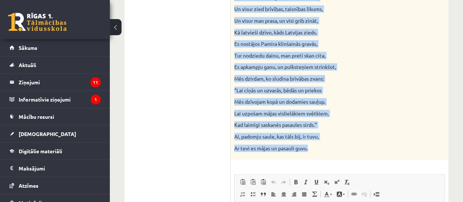
drag, startPoint x: 234, startPoint y: 59, endPoint x: 332, endPoint y: 152, distance: 135.1
copy div "Izlasiet Jāņa Sudrabkalna dzejoli “Dzimtene”! Kādas klasicisma un normatīvisma …"
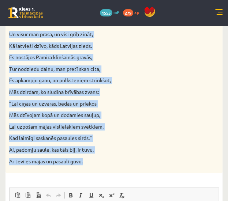
click at [159, 106] on p "“Lai cīņās un uzvarās, bēdās un priekos" at bounding box center [95, 103] width 173 height 7
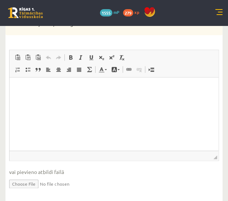
scroll to position [835, 0]
click at [52, 100] on html at bounding box center [114, 88] width 209 height 22
drag, startPoint x: 52, startPoint y: 102, endPoint x: 19, endPoint y: 91, distance: 34.5
click at [19, 91] on p "Editor, wiswyg-editor-user-answer-47433806499000" at bounding box center [114, 89] width 194 height 8
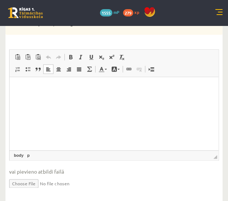
click at [48, 85] on p "Editor, wiswyg-editor-user-answer-47433806499000" at bounding box center [114, 89] width 194 height 8
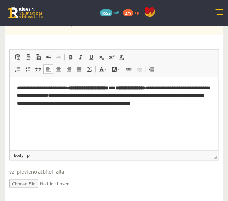
click at [108, 88] on strong "**********" at bounding box center [88, 88] width 40 height 5
click at [71, 56] on span at bounding box center [71, 57] width 6 height 6
drag, startPoint x: 123, startPoint y: 87, endPoint x: 75, endPoint y: 87, distance: 47.9
click at [75, 87] on b "**********" at bounding box center [88, 88] width 40 height 5
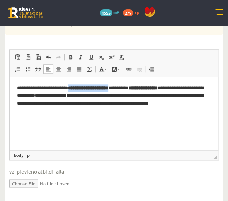
drag, startPoint x: 75, startPoint y: 87, endPoint x: 124, endPoint y: 84, distance: 49.5
click at [124, 85] on p "**********" at bounding box center [114, 100] width 194 height 30
click at [70, 57] on span at bounding box center [71, 57] width 6 height 6
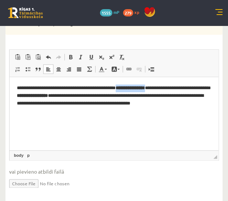
drag, startPoint x: 129, startPoint y: 87, endPoint x: 168, endPoint y: 83, distance: 39.3
click at [168, 83] on html "**********" at bounding box center [114, 99] width 209 height 45
click at [70, 57] on span at bounding box center [71, 57] width 6 height 6
click at [71, 55] on span at bounding box center [71, 57] width 6 height 6
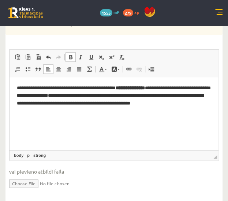
click at [71, 55] on span at bounding box center [71, 57] width 6 height 6
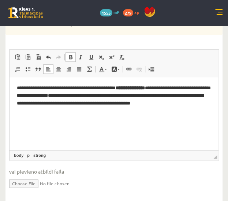
drag, startPoint x: 80, startPoint y: 132, endPoint x: 167, endPoint y: 87, distance: 97.4
click at [145, 87] on strong "**********" at bounding box center [130, 88] width 29 height 5
drag, startPoint x: 128, startPoint y: 87, endPoint x: 166, endPoint y: 88, distance: 37.3
click at [166, 88] on p "**********" at bounding box center [114, 100] width 194 height 30
click at [73, 56] on span at bounding box center [71, 57] width 6 height 6
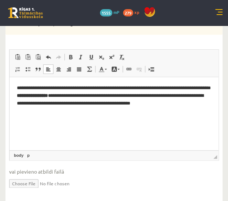
click at [150, 89] on p "**********" at bounding box center [114, 96] width 194 height 23
click at [87, 94] on p "**********" at bounding box center [114, 96] width 194 height 23
drag, startPoint x: 44, startPoint y: 95, endPoint x: 87, endPoint y: 96, distance: 43.5
click at [87, 96] on p "**********" at bounding box center [114, 96] width 194 height 23
click at [72, 57] on span at bounding box center [71, 57] width 6 height 6
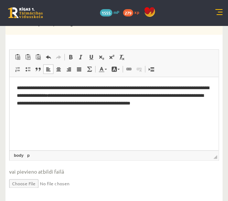
click at [102, 115] on html "**********" at bounding box center [114, 95] width 209 height 37
click at [204, 106] on p "**********" at bounding box center [114, 96] width 194 height 23
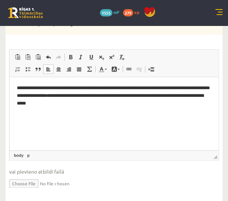
click at [22, 125] on html "**********" at bounding box center [114, 102] width 209 height 50
click at [17, 113] on p "Editor, wiswyg-editor-user-answer-47433806499000" at bounding box center [114, 116] width 194 height 8
click at [17, 115] on p "Editor, wiswyg-editor-user-answer-47433806499000" at bounding box center [114, 116] width 194 height 8
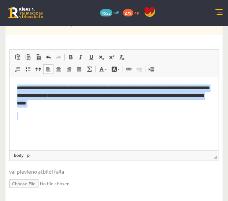
click at [17, 115] on p "Editor, wiswyg-editor-user-answer-47433806499000" at bounding box center [114, 116] width 194 height 8
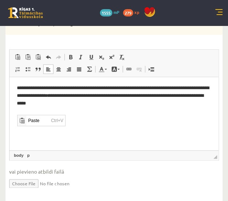
click at [71, 124] on html "**********" at bounding box center [114, 102] width 209 height 50
drag, startPoint x: 71, startPoint y: 124, endPoint x: 46, endPoint y: 123, distance: 25.6
click at [46, 123] on html "**********" at bounding box center [114, 102] width 209 height 50
drag, startPoint x: 46, startPoint y: 123, endPoint x: 40, endPoint y: 122, distance: 6.3
click at [40, 122] on html "**********" at bounding box center [114, 102] width 209 height 50
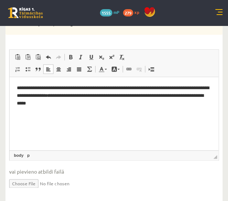
click at [40, 122] on html "**********" at bounding box center [114, 102] width 209 height 50
click at [22, 116] on p "Editor, wiswyg-editor-user-answer-47433806499000" at bounding box center [114, 116] width 194 height 8
click at [112, 123] on html "**********" at bounding box center [114, 102] width 209 height 50
drag, startPoint x: 112, startPoint y: 123, endPoint x: 74, endPoint y: 115, distance: 38.8
click at [74, 115] on p "Editor, wiswyg-editor-user-answer-47433806499000" at bounding box center [114, 116] width 194 height 8
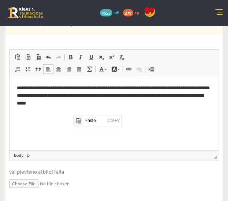
click at [119, 108] on body "**********" at bounding box center [114, 102] width 194 height 35
click at [75, 119] on p "Editor, wiswyg-editor-user-answer-47433806499000" at bounding box center [114, 116] width 194 height 8
click at [57, 121] on html "**********" at bounding box center [114, 102] width 209 height 50
drag, startPoint x: 57, startPoint y: 121, endPoint x: 40, endPoint y: 116, distance: 17.6
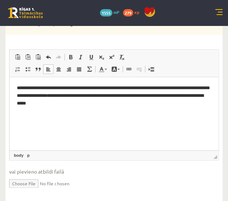
click at [40, 116] on p "Editor, wiswyg-editor-user-answer-47433806499000" at bounding box center [114, 116] width 194 height 8
click at [98, 127] on html "**********" at bounding box center [114, 102] width 209 height 50
drag, startPoint x: 98, startPoint y: 127, endPoint x: 89, endPoint y: 109, distance: 19.6
click at [89, 109] on body "**********" at bounding box center [114, 102] width 194 height 35
click at [66, 113] on p "Editor, wiswyg-editor-user-answer-47433806499000" at bounding box center [114, 116] width 194 height 8
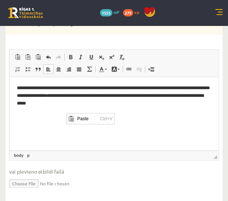
click at [66, 127] on html "**********" at bounding box center [114, 102] width 209 height 50
drag, startPoint x: 66, startPoint y: 134, endPoint x: 31, endPoint y: 132, distance: 35.2
click at [31, 127] on html "**********" at bounding box center [114, 102] width 209 height 50
drag, startPoint x: 31, startPoint y: 132, endPoint x: 173, endPoint y: 127, distance: 142.1
click at [173, 127] on html "**********" at bounding box center [114, 102] width 209 height 50
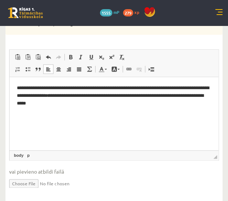
drag, startPoint x: 173, startPoint y: 127, endPoint x: 184, endPoint y: 124, distance: 11.5
click at [184, 124] on html "**********" at bounding box center [114, 102] width 209 height 50
drag, startPoint x: 54, startPoint y: 121, endPoint x: 30, endPoint y: 123, distance: 23.5
click at [30, 123] on html "**********" at bounding box center [114, 102] width 209 height 50
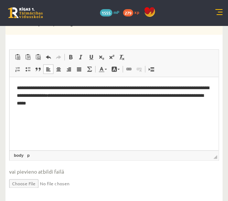
click at [30, 123] on html "**********" at bounding box center [114, 102] width 209 height 50
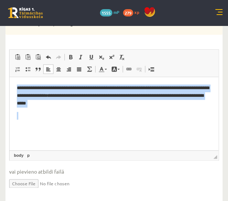
click at [30, 123] on html "**********" at bounding box center [114, 102] width 209 height 50
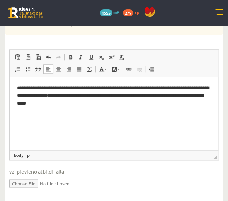
click at [30, 123] on html "**********" at bounding box center [114, 102] width 209 height 50
click at [29, 121] on html "**********" at bounding box center [114, 102] width 209 height 50
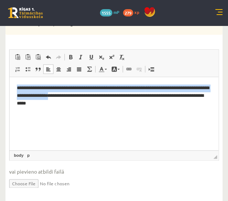
click at [29, 121] on html "**********" at bounding box center [114, 102] width 209 height 50
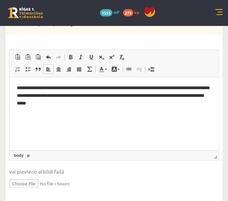
click at [29, 121] on html "**********" at bounding box center [114, 102] width 209 height 50
drag, startPoint x: 29, startPoint y: 121, endPoint x: 25, endPoint y: 117, distance: 6.0
click at [25, 117] on p "Editor, wiswyg-editor-user-answer-47433806499000" at bounding box center [114, 116] width 194 height 8
click at [38, 123] on span "Paste" at bounding box center [44, 122] width 23 height 11
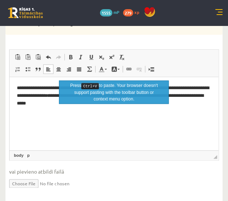
click at [116, 115] on p "Editor, wiswyg-editor-user-answer-47433806499000" at bounding box center [114, 116] width 194 height 8
click at [165, 84] on link "X" at bounding box center [164, 84] width 7 height 7
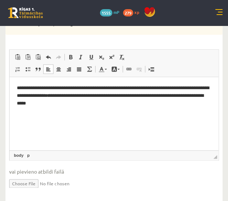
click at [71, 125] on html "**********" at bounding box center [114, 102] width 209 height 50
drag, startPoint x: 71, startPoint y: 125, endPoint x: 199, endPoint y: 121, distance: 127.8
click at [199, 121] on html "**********" at bounding box center [114, 102] width 209 height 50
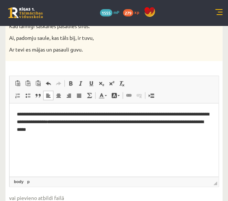
scroll to position [808, 0]
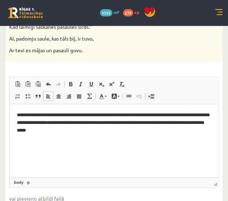
click at [83, 148] on html "**********" at bounding box center [114, 129] width 209 height 50
drag, startPoint x: 83, startPoint y: 148, endPoint x: 39, endPoint y: 155, distance: 44.5
click at [39, 154] on html "**********" at bounding box center [114, 129] width 209 height 50
drag, startPoint x: 39, startPoint y: 155, endPoint x: 51, endPoint y: 164, distance: 14.9
click at [51, 154] on html "**********" at bounding box center [114, 129] width 209 height 50
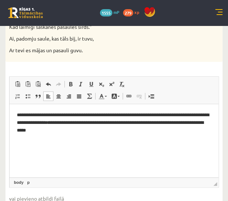
drag, startPoint x: 51, startPoint y: 164, endPoint x: 35, endPoint y: 145, distance: 24.7
click at [35, 145] on p "Editor, wiswyg-editor-user-answer-47433806499000" at bounding box center [114, 143] width 194 height 8
click at [69, 139] on p "Editor, wiswyg-editor-user-answer-47433806499000" at bounding box center [114, 143] width 194 height 8
click at [123, 145] on p "Editor, wiswyg-editor-user-answer-47433806499000" at bounding box center [114, 143] width 194 height 8
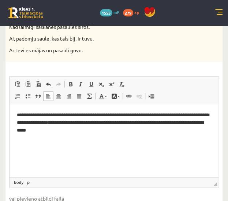
click at [153, 147] on html "**********" at bounding box center [114, 129] width 209 height 50
drag, startPoint x: 151, startPoint y: 154, endPoint x: 151, endPoint y: 141, distance: 13.2
drag, startPoint x: 142, startPoint y: 36, endPoint x: 225, endPoint y: 171, distance: 158.2
drag, startPoint x: 225, startPoint y: 171, endPoint x: 233, endPoint y: 180, distance: 12.7
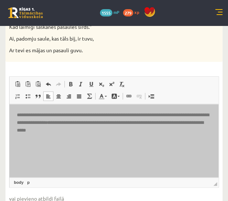
click at [70, 141] on p "Editor, wiswyg-editor-user-answer-47433806499000" at bounding box center [114, 143] width 194 height 8
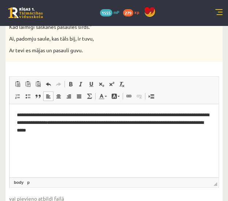
drag, startPoint x: 15, startPoint y: 148, endPoint x: 32, endPoint y: 150, distance: 17.3
click at [32, 150] on html "**********" at bounding box center [114, 129] width 209 height 50
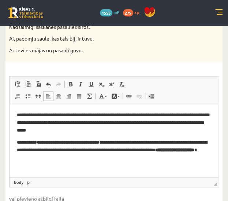
click at [57, 143] on strong "**********" at bounding box center [68, 142] width 62 height 5
click at [161, 153] on strong "**********" at bounding box center [180, 150] width 38 height 5
click at [161, 153] on strong "******" at bounding box center [167, 150] width 13 height 5
click at [34, 150] on p "**********" at bounding box center [114, 150] width 194 height 23
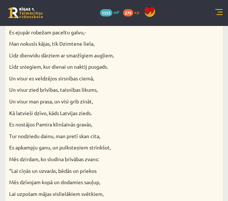
scroll to position [849, 0]
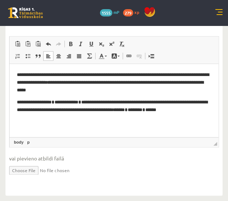
click at [210, 112] on p "**********" at bounding box center [114, 106] width 194 height 15
click at [26, 121] on p "Editor, wiswyg-editor-user-answer-47433806499000" at bounding box center [114, 123] width 194 height 8
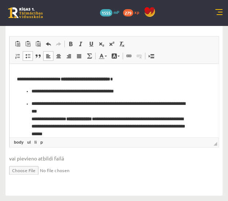
click at [76, 78] on strong "**********" at bounding box center [85, 79] width 49 height 5
click at [30, 91] on ul "**********" at bounding box center [114, 113] width 194 height 50
click at [32, 103] on p "**********" at bounding box center [111, 119] width 160 height 38
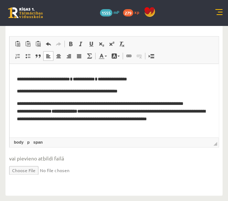
click at [66, 114] on strong "**********" at bounding box center [65, 111] width 26 height 5
click at [77, 114] on strong "*****" at bounding box center [71, 111] width 11 height 5
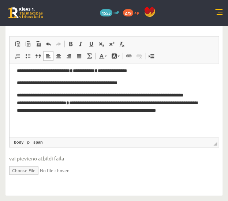
click at [89, 118] on p "**********" at bounding box center [111, 111] width 189 height 38
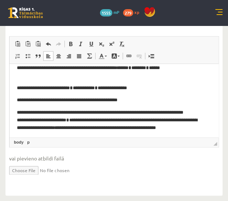
scroll to position [52, 0]
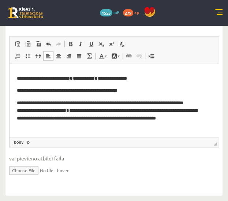
click at [205, 124] on p "**********" at bounding box center [111, 115] width 189 height 30
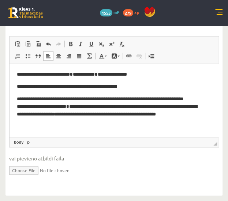
scroll to position [64, 0]
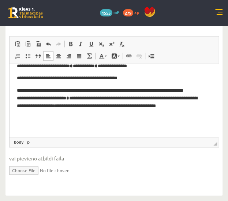
click at [19, 127] on p "Editor, wiswyg-editor-user-answer-47433806499000" at bounding box center [114, 126] width 194 height 8
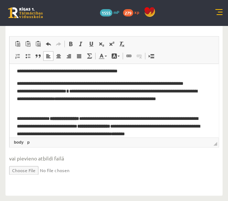
click at [62, 118] on strong "**********" at bounding box center [64, 118] width 29 height 5
click at [76, 118] on strong "****" at bounding box center [74, 118] width 9 height 5
click at [93, 125] on p "**********" at bounding box center [111, 126] width 189 height 23
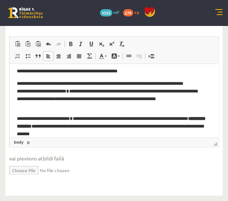
click at [26, 126] on strong "**********" at bounding box center [111, 122] width 188 height 12
click at [75, 125] on p "**********" at bounding box center [111, 126] width 189 height 23
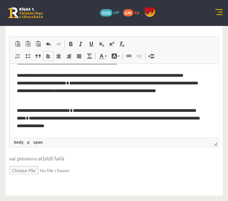
click at [88, 128] on p "**********" at bounding box center [111, 118] width 189 height 23
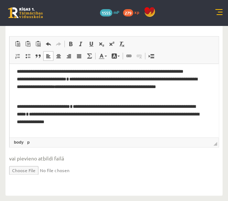
click at [27, 133] on p "Editor, wiswyg-editor-user-answer-47433806499000" at bounding box center [114, 135] width 194 height 8
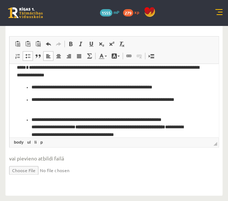
scroll to position [131, 0]
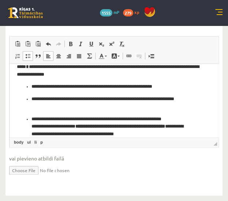
click at [30, 86] on ul "**********" at bounding box center [114, 114] width 194 height 63
click at [32, 97] on p "**********" at bounding box center [111, 103] width 160 height 15
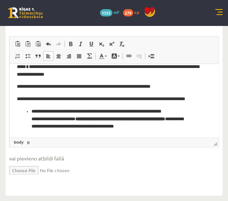
click at [30, 112] on ul "**********" at bounding box center [114, 123] width 194 height 30
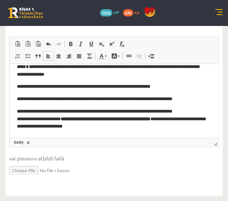
click at [77, 120] on strong "**********" at bounding box center [106, 119] width 90 height 5
click at [105, 123] on p "**********" at bounding box center [111, 119] width 189 height 23
click at [110, 117] on strong "**********" at bounding box center [116, 119] width 70 height 5
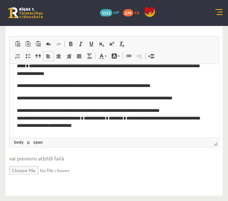
click at [138, 127] on p "**********" at bounding box center [111, 118] width 189 height 23
click at [113, 97] on p "**********" at bounding box center [111, 99] width 189 height 8
click at [141, 126] on p "**********" at bounding box center [111, 118] width 189 height 23
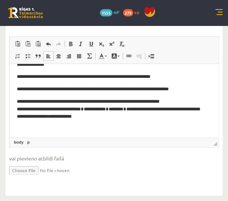
scroll to position [144, 0]
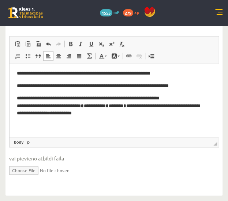
click at [141, 120] on body "**********" at bounding box center [114, 29] width 194 height 202
click at [30, 130] on p "Editor, wiswyg-editor-user-answer-47433806499000" at bounding box center [114, 126] width 194 height 8
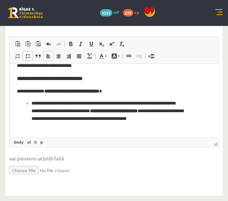
click at [97, 75] on h3 "**********" at bounding box center [111, 78] width 189 height 7
drag, startPoint x: 85, startPoint y: 81, endPoint x: 21, endPoint y: 78, distance: 64.1
click at [21, 78] on h3 "**********" at bounding box center [111, 78] width 189 height 7
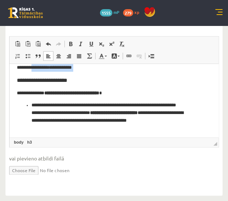
scroll to position [188, 0]
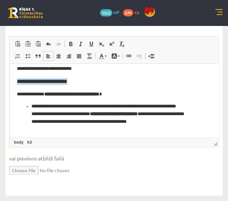
drag, startPoint x: 16, startPoint y: 78, endPoint x: 80, endPoint y: 78, distance: 63.7
click at [80, 78] on html "**********" at bounding box center [114, 12] width 209 height 273
click at [96, 78] on body "**********" at bounding box center [114, 12] width 194 height 258
click at [76, 98] on body "**********" at bounding box center [114, 12] width 194 height 258
click at [79, 81] on h3 "Editor, wiswyg-editor-user-answer-47433806499000" at bounding box center [111, 81] width 189 height 7
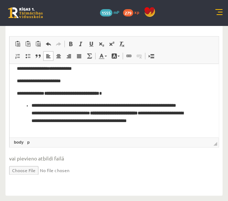
click at [56, 94] on strong "**********" at bounding box center [71, 93] width 55 height 5
click at [117, 106] on p "**********" at bounding box center [111, 121] width 160 height 38
click at [31, 105] on ul "**********" at bounding box center [114, 117] width 194 height 30
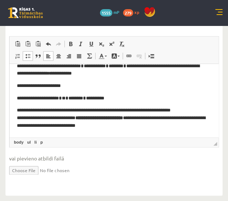
scroll to position [184, 0]
click at [97, 119] on strong "**********" at bounding box center [99, 118] width 48 height 5
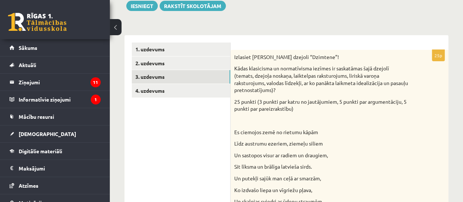
scroll to position [96, 0]
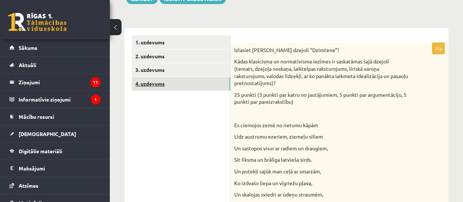
click at [171, 86] on link "4. uzdevums" at bounding box center [181, 84] width 98 height 14
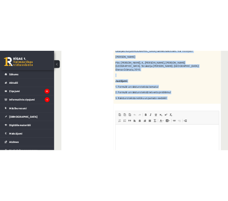
scroll to position [1044, 0]
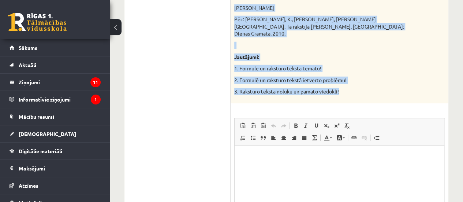
drag, startPoint x: 233, startPoint y: 113, endPoint x: 353, endPoint y: 89, distance: 122.4
copy div "Izvēlies vienu no piedāvātajiem tekstiem! Izvēlies vienu no piedāvātajiem jautā…"
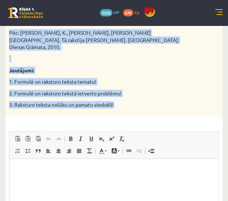
click at [111, 78] on p "1. Formulē un raksturo teksta tematu!" at bounding box center [95, 81] width 173 height 7
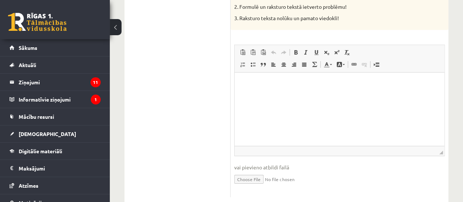
scroll to position [1117, 0]
click at [275, 90] on html at bounding box center [340, 83] width 210 height 22
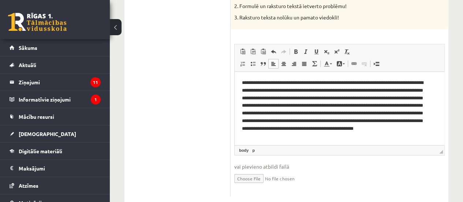
scroll to position [72, 0]
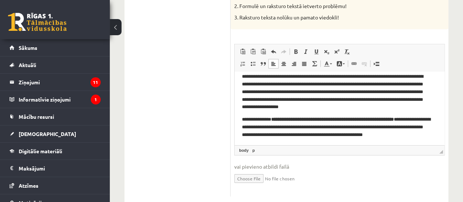
click at [293, 119] on strong "**********" at bounding box center [332, 119] width 123 height 5
click at [289, 118] on strong "**********" at bounding box center [332, 119] width 123 height 5
click at [295, 119] on strong "**********" at bounding box center [332, 119] width 123 height 5
drag, startPoint x: 280, startPoint y: 119, endPoint x: 260, endPoint y: 127, distance: 22.0
click at [271, 121] on strong "**********" at bounding box center [332, 119] width 123 height 5
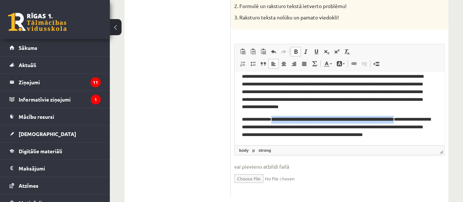
click at [294, 49] on span at bounding box center [296, 52] width 6 height 6
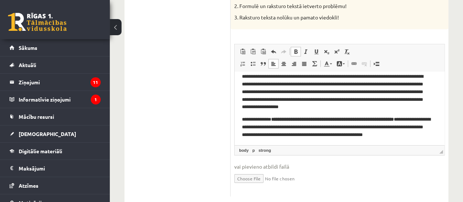
click at [294, 49] on span at bounding box center [296, 52] width 6 height 6
drag, startPoint x: 529, startPoint y: 115, endPoint x: 306, endPoint y: 116, distance: 222.8
click at [306, 117] on strong "**********" at bounding box center [332, 119] width 123 height 5
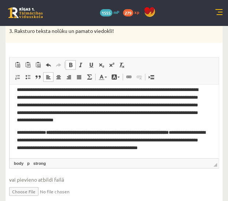
click at [34, 132] on p "**********" at bounding box center [111, 144] width 189 height 30
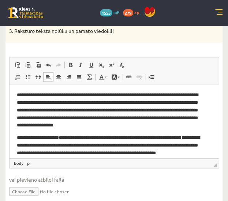
scroll to position [67, 0]
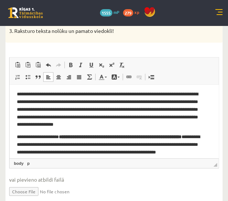
click at [86, 136] on strong "**********" at bounding box center [120, 137] width 123 height 5
click at [88, 136] on strong "**********" at bounding box center [120, 137] width 123 height 5
click at [36, 145] on p "**********" at bounding box center [111, 149] width 189 height 30
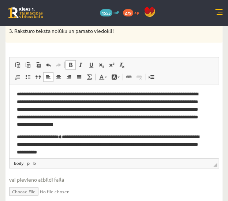
click at [70, 60] on link "Bold Keyboard shortcut Ctrl+B" at bounding box center [70, 65] width 10 height 10
click at [69, 62] on span at bounding box center [71, 65] width 6 height 6
click at [70, 62] on span at bounding box center [71, 65] width 6 height 6
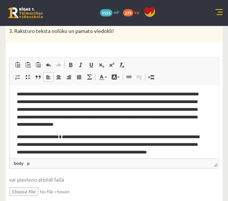
click at [75, 138] on p "**********" at bounding box center [111, 149] width 189 height 30
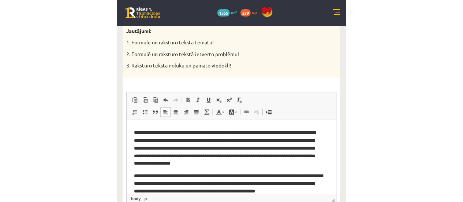
scroll to position [72, 0]
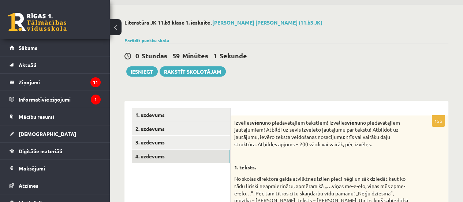
scroll to position [23, 0]
click at [146, 70] on button "Iesniegt" at bounding box center [141, 71] width 31 height 10
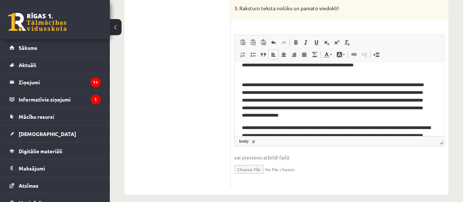
scroll to position [72, 0]
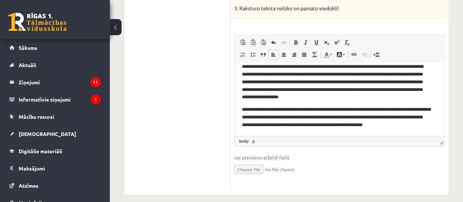
click at [420, 126] on p "**********" at bounding box center [337, 117] width 190 height 23
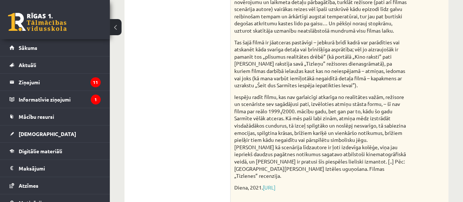
scroll to position [0, 0]
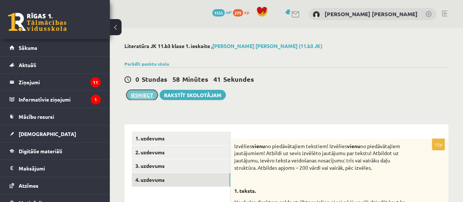
click at [148, 91] on button "Iesniegt" at bounding box center [141, 95] width 31 height 10
click at [137, 100] on button "Iesniegt" at bounding box center [141, 95] width 31 height 10
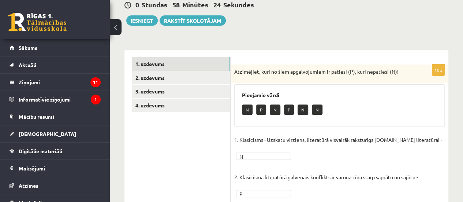
scroll to position [75, 0]
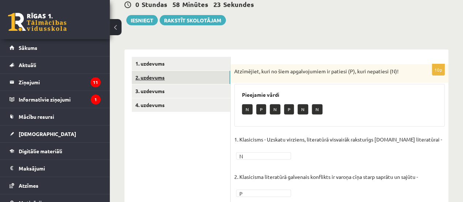
click at [175, 79] on link "2. uzdevums" at bounding box center [181, 78] width 98 height 14
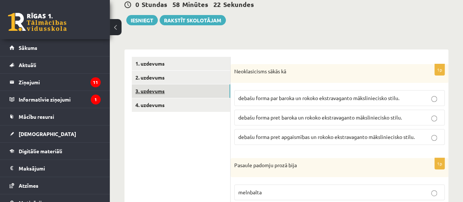
click at [195, 92] on link "3. uzdevums" at bounding box center [181, 91] width 98 height 14
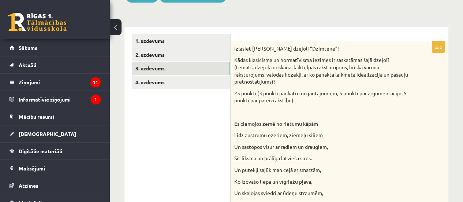
scroll to position [56, 0]
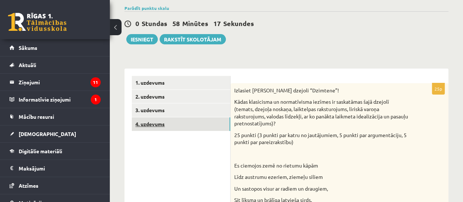
click at [200, 129] on link "4. uzdevums" at bounding box center [181, 124] width 98 height 14
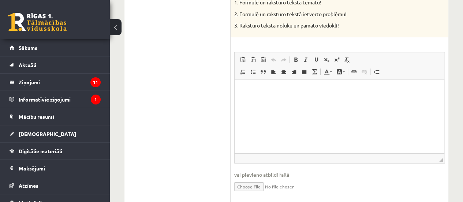
scroll to position [1127, 0]
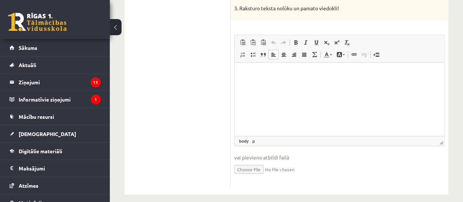
click at [283, 84] on html at bounding box center [340, 74] width 210 height 22
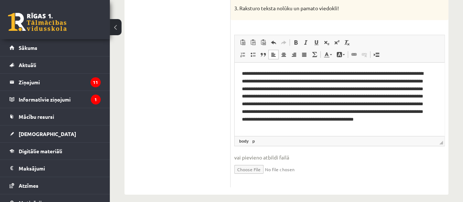
scroll to position [72, 0]
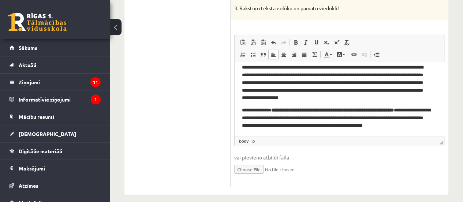
click at [294, 111] on strong "**********" at bounding box center [332, 110] width 123 height 5
click at [308, 109] on strong "**********" at bounding box center [332, 110] width 123 height 5
click at [298, 108] on strong "**********" at bounding box center [332, 110] width 123 height 5
click at [295, 40] on span at bounding box center [296, 43] width 6 height 6
click at [293, 40] on span at bounding box center [296, 43] width 6 height 6
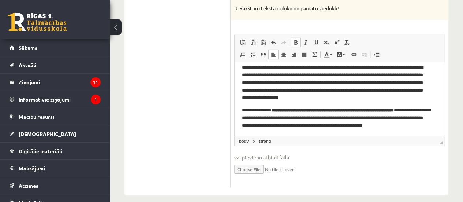
click at [271, 112] on strong "**********" at bounding box center [332, 110] width 123 height 5
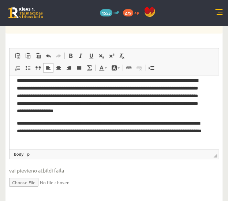
click at [55, 123] on p "**********" at bounding box center [111, 131] width 189 height 23
click at [73, 53] on span at bounding box center [71, 56] width 6 height 6
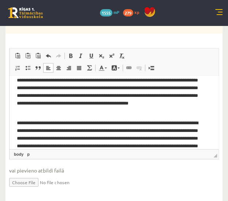
scroll to position [17, 0]
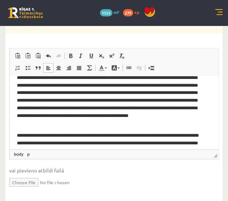
click at [117, 107] on p "**********" at bounding box center [111, 97] width 189 height 61
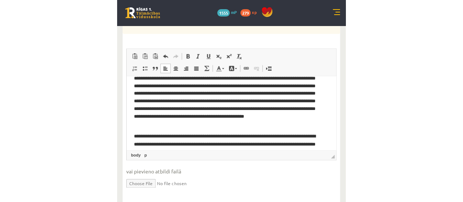
scroll to position [0, 0]
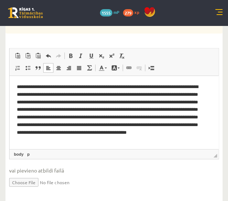
click at [180, 108] on p "**********" at bounding box center [111, 113] width 189 height 61
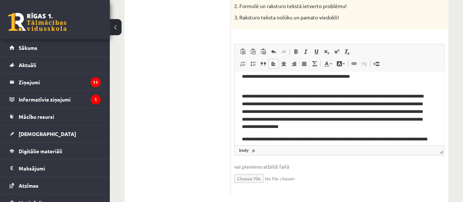
scroll to position [72, 0]
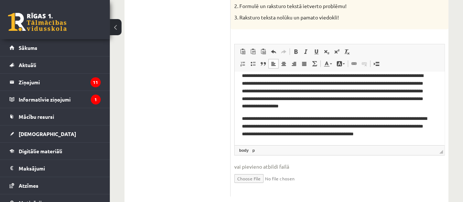
click at [344, 126] on p "**********" at bounding box center [337, 126] width 190 height 23
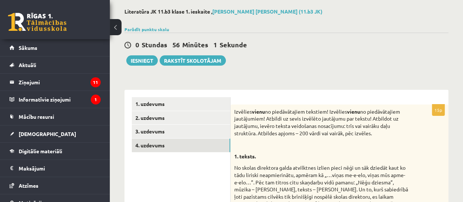
scroll to position [0, 0]
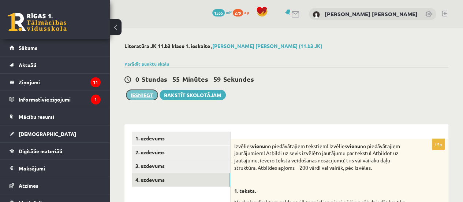
click at [142, 93] on button "Iesniegt" at bounding box center [141, 95] width 31 height 10
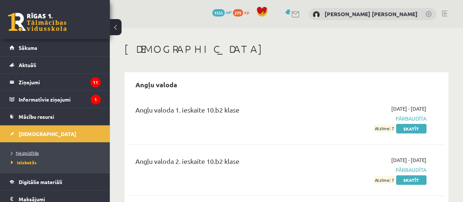
click at [36, 153] on span "Neizpildītās" at bounding box center [25, 153] width 28 height 6
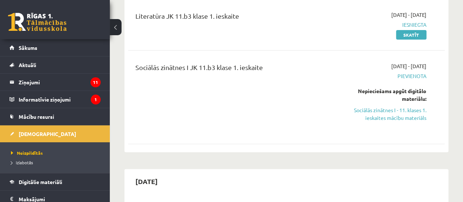
scroll to position [94, 0]
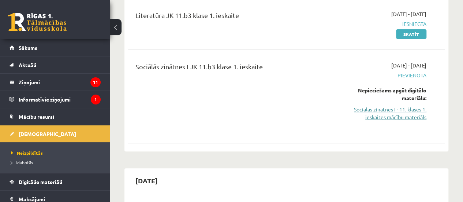
click at [387, 110] on link "Sociālās zinātnes I - 11. klases 1. ieskaites mācību materiāls" at bounding box center [382, 112] width 90 height 15
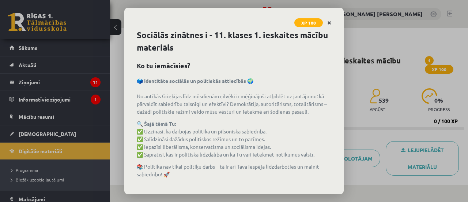
click at [328, 21] on icon "Close" at bounding box center [329, 22] width 4 height 5
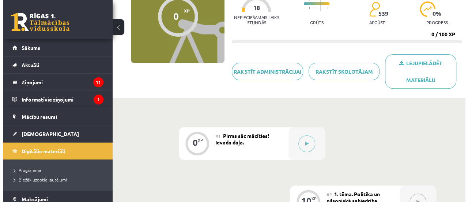
scroll to position [83, 0]
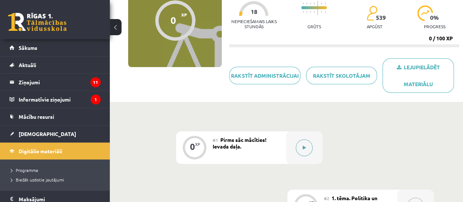
click at [302, 145] on button at bounding box center [304, 147] width 17 height 17
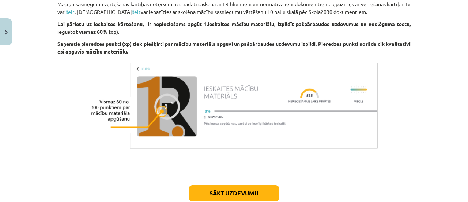
scroll to position [532, 0]
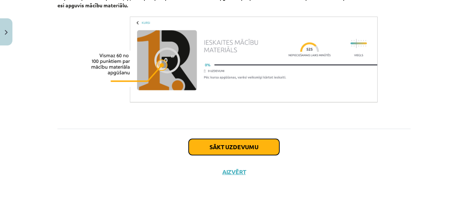
click at [254, 148] on button "Sākt uzdevumu" at bounding box center [234, 147] width 91 height 16
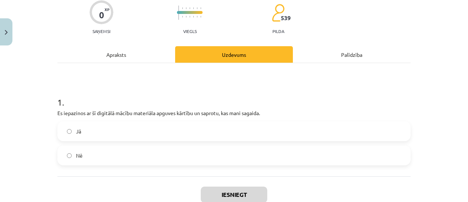
scroll to position [64, 0]
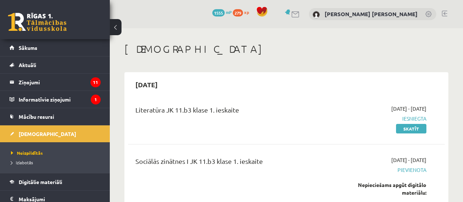
scroll to position [94, 0]
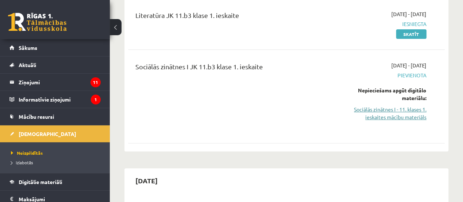
click at [392, 108] on link "Sociālās zinātnes I - 11. klases 1. ieskaites mācību materiāls" at bounding box center [382, 112] width 90 height 15
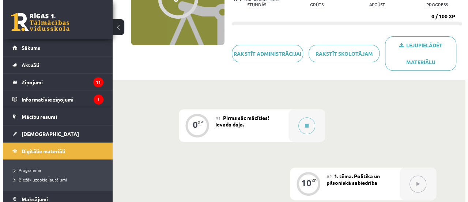
scroll to position [113, 0]
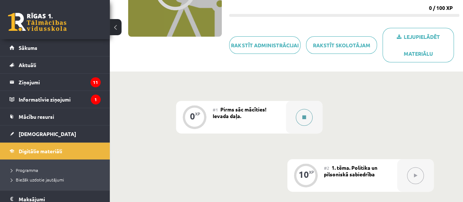
click at [302, 115] on icon at bounding box center [304, 117] width 4 height 4
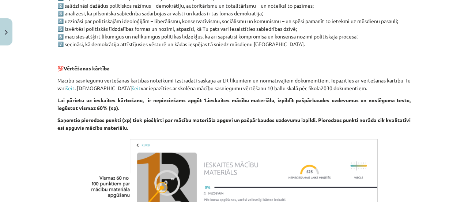
scroll to position [532, 0]
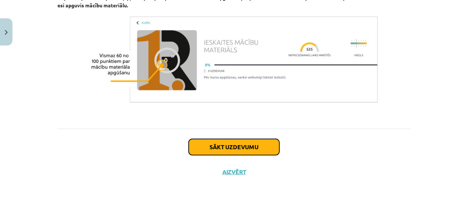
click at [250, 152] on button "Sākt uzdevumu" at bounding box center [234, 147] width 91 height 16
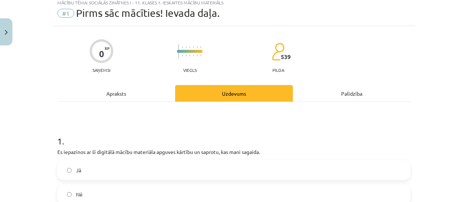
scroll to position [18, 0]
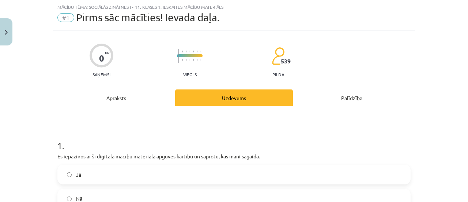
click at [124, 173] on label "Jā" at bounding box center [234, 174] width 352 height 18
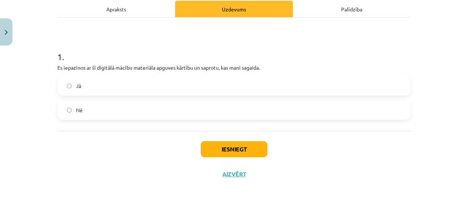
scroll to position [109, 0]
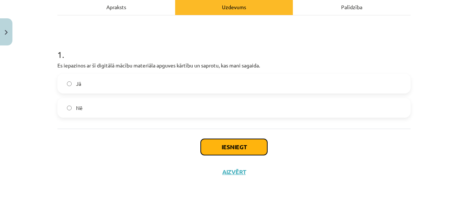
click at [235, 142] on button "Iesniegt" at bounding box center [234, 147] width 67 height 16
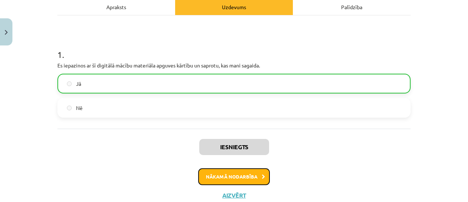
click at [247, 176] on button "Nākamā nodarbība" at bounding box center [234, 176] width 72 height 17
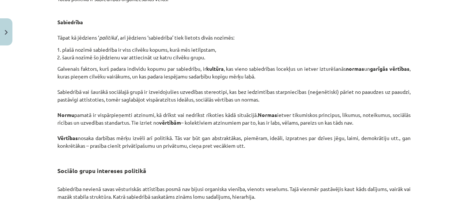
scroll to position [1210, 0]
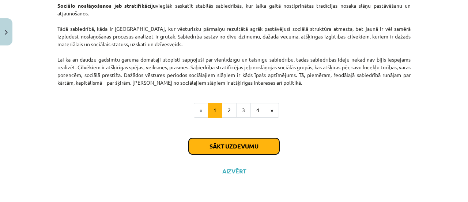
click at [241, 149] on button "Sākt uzdevumu" at bounding box center [234, 146] width 91 height 16
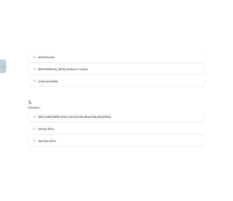
scroll to position [612, 0]
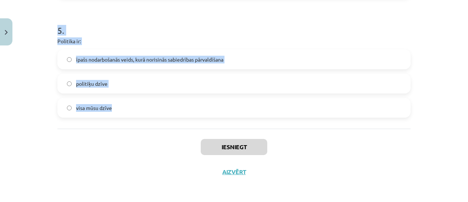
drag, startPoint x: 53, startPoint y: 153, endPoint x: 121, endPoint y: 98, distance: 87.9
copy form "Nozīmīgākais varas leģitimitātes nosacījums demokrātijā ir tas, ka: vara tiek v…"
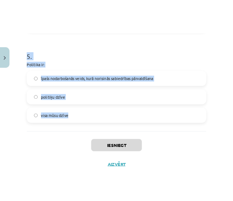
scroll to position [585, 0]
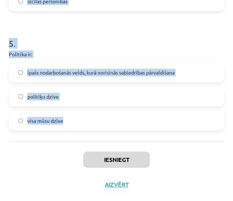
click at [77, 39] on h1 "5 ." at bounding box center [117, 37] width 216 height 23
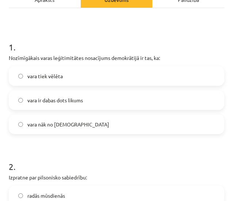
scroll to position [106, 0]
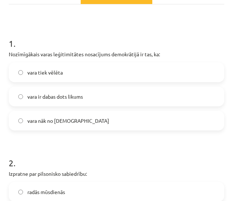
click at [85, 75] on label "vara tiek vēlēta" at bounding box center [117, 72] width 214 height 18
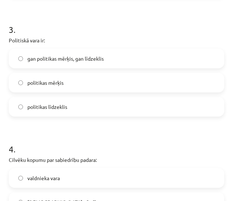
scroll to position [366, 0]
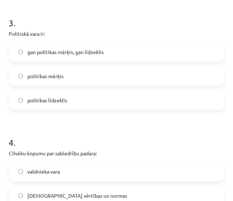
click at [113, 47] on label "gan politikas mērķis, gan līdzeklis" at bounding box center [117, 52] width 214 height 18
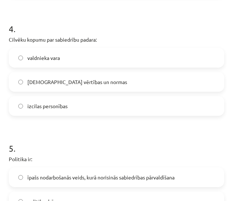
scroll to position [482, 0]
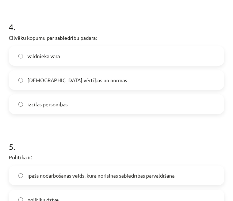
click at [70, 80] on span "[DEMOGRAPHIC_DATA] vērtības un normas" at bounding box center [77, 80] width 100 height 8
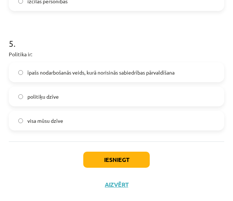
scroll to position [585, 0]
click at [70, 80] on label "īpašs nodarbošanās veids, kurā norisinās sabiedrības pārvaldīšana" at bounding box center [117, 72] width 214 height 18
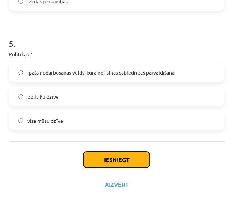
click at [109, 161] on button "Iesniegt" at bounding box center [116, 160] width 67 height 16
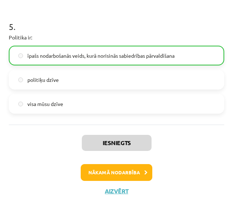
scroll to position [607, 0]
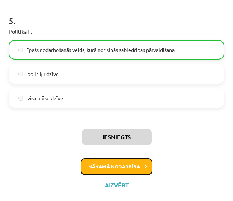
click at [123, 167] on button "Nākamā nodarbība" at bounding box center [117, 166] width 72 height 17
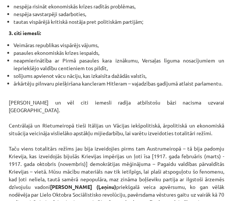
scroll to position [2228, 0]
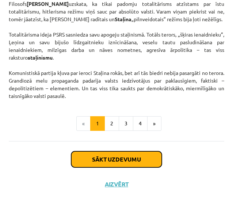
click at [138, 157] on button "Sākt uzdevumu" at bounding box center [116, 159] width 91 height 16
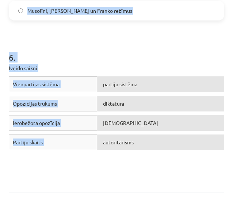
scroll to position [725, 0]
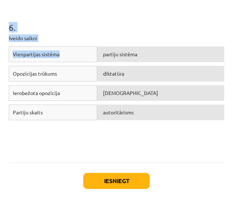
drag, startPoint x: 10, startPoint y: 104, endPoint x: 63, endPoint y: 72, distance: 61.8
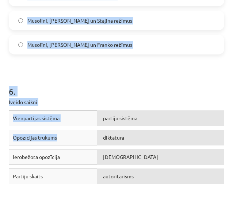
scroll to position [661, 0]
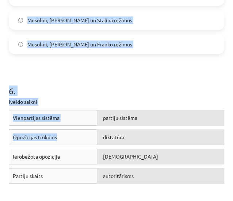
click at [72, 43] on span "Musolīni, [PERSON_NAME] un Franko režīmus" at bounding box center [79, 45] width 105 height 8
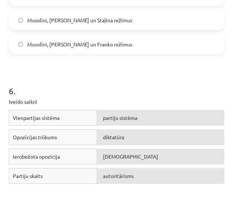
click at [99, 48] on label "Musolīni, [PERSON_NAME] un Franko režīmus" at bounding box center [117, 44] width 214 height 18
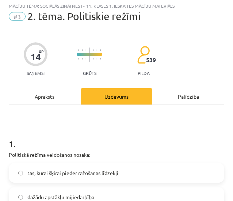
scroll to position [0, 0]
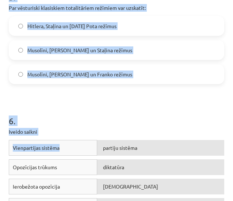
scroll to position [647, 0]
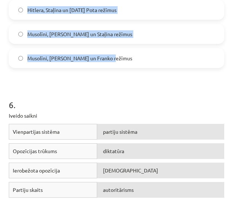
drag, startPoint x: 3, startPoint y: 156, endPoint x: 115, endPoint y: 63, distance: 145.5
click at [115, 63] on div "Mācību tēma: Sociālās zinātnes i - 11. klases 1. ieskaites mācību materiāls #3 …" at bounding box center [116, 100] width 233 height 201
copy form "Politiskā režīma veidošanos nosaka: tas, kurai šķirai pieder ražošanas līdzekļi…"
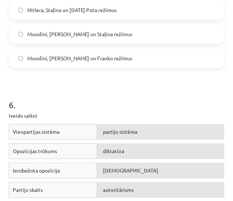
click at [97, 106] on h1 "6 ." at bounding box center [117, 98] width 216 height 23
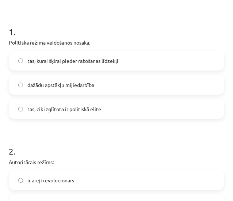
scroll to position [117, 0]
click at [73, 85] on span "dažādu apstākļu mijiedarbība" at bounding box center [60, 86] width 67 height 8
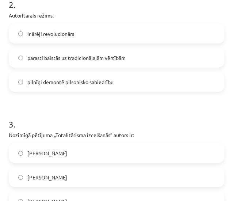
scroll to position [267, 0]
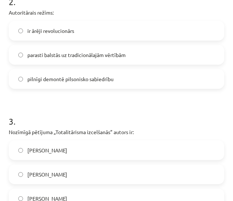
click at [96, 51] on span "parasti balstās uz tradicionālajām vērtībām" at bounding box center [76, 55] width 98 height 8
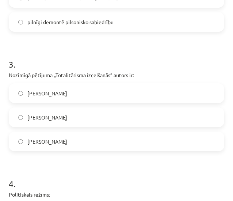
scroll to position [325, 0]
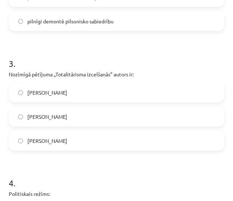
click at [89, 96] on label "Hanna Ārendte" at bounding box center [117, 92] width 214 height 18
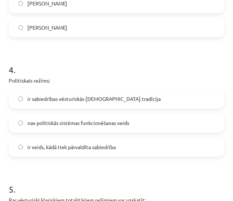
scroll to position [441, 0]
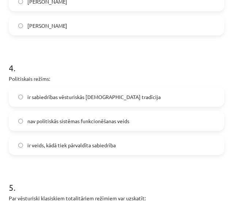
click at [58, 153] on label "ir veids, kādā tiek pārvaldīta sabiedrība" at bounding box center [117, 145] width 214 height 18
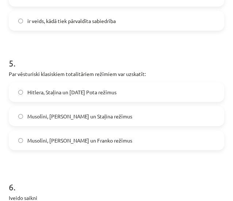
scroll to position [571, 0]
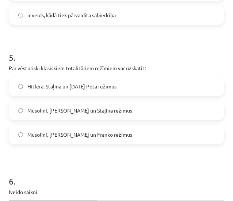
click at [74, 107] on span "Musolīni, Hitlera un Staļina režīmus" at bounding box center [79, 111] width 105 height 8
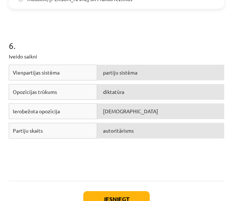
scroll to position [707, 0]
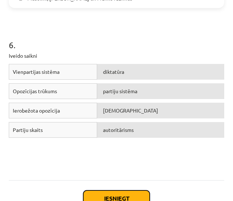
click at [120, 196] on button "Iesniegt" at bounding box center [116, 199] width 67 height 16
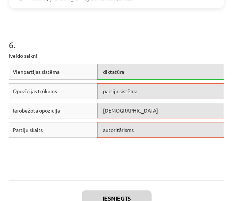
scroll to position [769, 0]
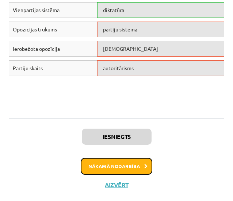
click at [101, 170] on button "Nākamā nodarbība" at bounding box center [117, 166] width 72 height 17
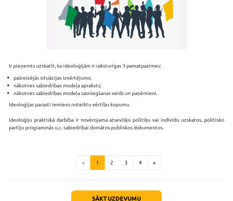
scroll to position [253, 0]
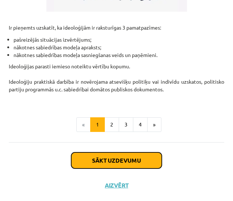
click at [130, 158] on button "Sākt uzdevumu" at bounding box center [116, 161] width 91 height 16
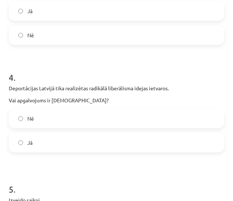
scroll to position [501, 0]
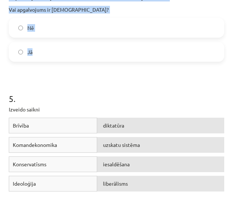
drag, startPoint x: 8, startPoint y: 135, endPoint x: 41, endPoint y: 58, distance: 83.6
click at [41, 58] on div "16 XP Saņemsi Grūts 539 pilda Apraksts Uzdevums Palīdzība 1 . Komunism pamatā i…" at bounding box center [116, 27] width 225 height 963
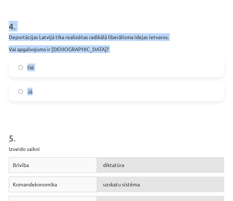
copy form "Komunism pamatā ir mācība par bežšķiru sabiedrību. Vai apgalvojums ir pareizs? …"
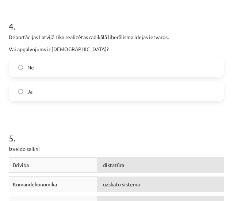
click at [83, 131] on h1 "5 ." at bounding box center [117, 131] width 216 height 23
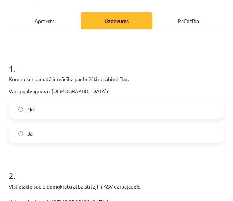
scroll to position [93, 0]
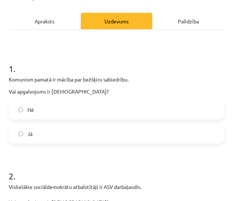
click at [34, 134] on label "Jā" at bounding box center [117, 134] width 214 height 18
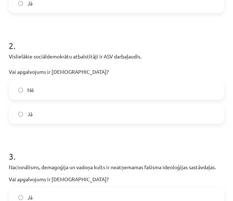
scroll to position [229, 0]
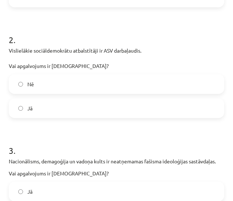
click at [62, 79] on label "Nē" at bounding box center [117, 84] width 214 height 18
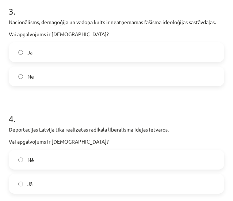
scroll to position [371, 0]
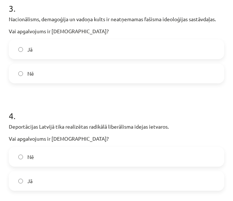
click at [80, 44] on label "Jā" at bounding box center [117, 49] width 214 height 18
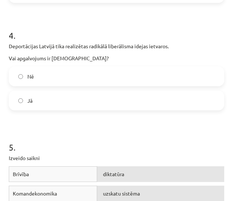
scroll to position [459, 0]
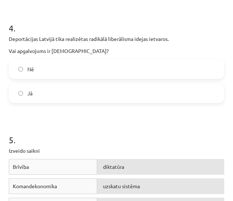
click at [66, 67] on label "Nē" at bounding box center [117, 69] width 214 height 18
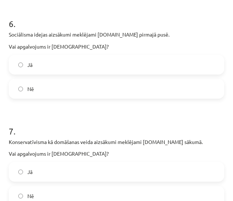
scroll to position [737, 0]
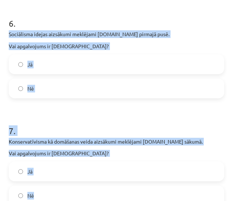
drag, startPoint x: 8, startPoint y: 33, endPoint x: 53, endPoint y: 193, distance: 166.4
copy form "Sociālisma idejas aizsākumi meklējami 19.gs pirmajā pusē. Vai apgalvojums ir pa…"
click at [75, 121] on h1 "7 ." at bounding box center [117, 124] width 216 height 23
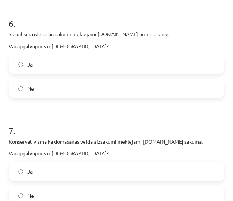
click at [75, 121] on h1 "7 ." at bounding box center [117, 124] width 216 height 23
click at [29, 91] on span "Nē" at bounding box center [30, 89] width 7 height 8
click at [40, 170] on label "Jā" at bounding box center [117, 171] width 214 height 18
click at [46, 66] on label "Jā" at bounding box center [117, 64] width 214 height 18
click at [50, 195] on label "Nē" at bounding box center [117, 196] width 214 height 18
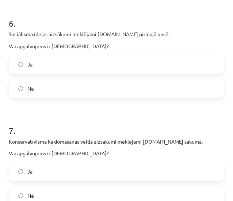
scroll to position [812, 0]
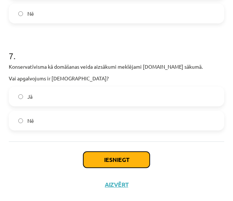
click at [102, 158] on button "Iesniegt" at bounding box center [116, 160] width 67 height 16
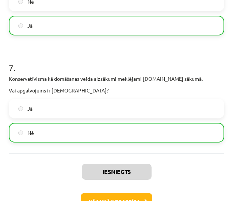
scroll to position [835, 0]
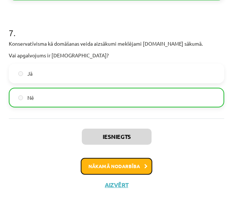
click at [118, 164] on button "Nākamā nodarbība" at bounding box center [117, 166] width 72 height 17
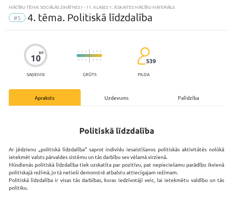
scroll to position [257, 0]
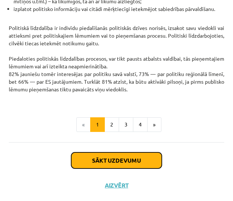
click at [118, 164] on button "Sākt uzdevumu" at bounding box center [116, 161] width 91 height 16
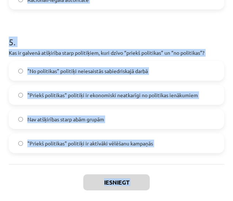
scroll to position [705, 0]
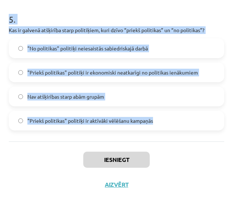
drag, startPoint x: 8, startPoint y: 156, endPoint x: 164, endPoint y: 117, distance: 160.3
copy form "Kas ir politiskā līdzdalība? Demonstrāciju un mītiņu organizēšana Indivīdu iesa…"
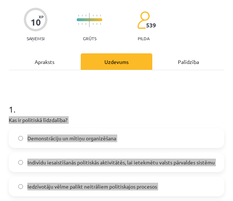
scroll to position [19, 0]
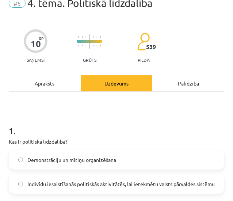
click at [103, 127] on h1 "1 ." at bounding box center [117, 124] width 216 height 23
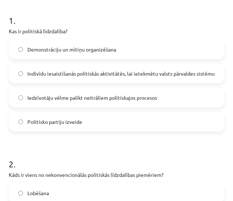
scroll to position [130, 0]
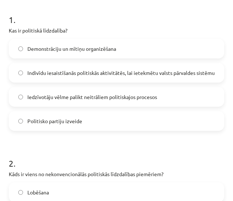
click at [124, 75] on span "Indivīdu iesaistīšanās politiskās aktivitātēs, lai ietekmētu valsts pārvaldes s…" at bounding box center [121, 73] width 188 height 8
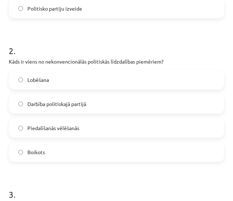
scroll to position [246, 0]
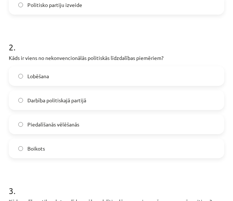
click at [75, 144] on label "Boikots" at bounding box center [117, 148] width 214 height 18
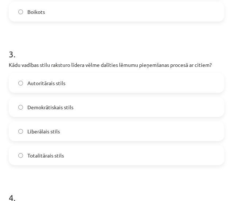
scroll to position [384, 0]
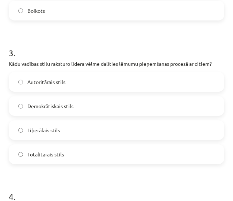
click at [104, 102] on label "Demokrātiskais stils" at bounding box center [117, 106] width 214 height 18
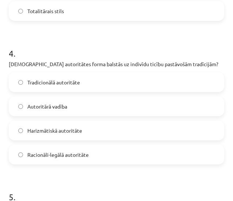
scroll to position [532, 0]
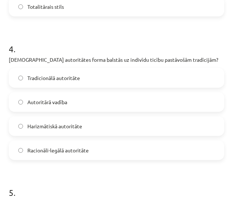
click at [71, 78] on span "Tradicionālā autoritāte" at bounding box center [53, 78] width 53 height 8
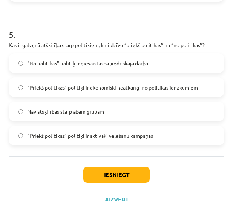
scroll to position [691, 0]
click at [67, 89] on span ""Priekš politikas" politiķi ir ekonomiski neatkarīgi no politikas ienākumiem" at bounding box center [112, 87] width 171 height 8
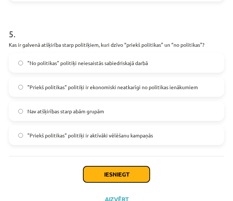
click at [101, 179] on button "Iesniegt" at bounding box center [116, 174] width 67 height 16
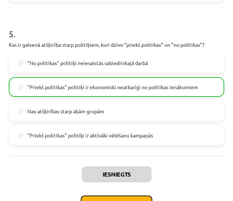
click at [95, 196] on button "Nākamā nodarbība" at bounding box center [117, 204] width 72 height 17
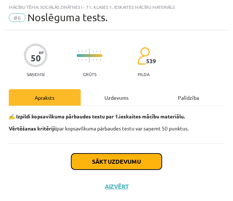
click at [126, 167] on button "Sākt uzdevumu" at bounding box center [116, 162] width 91 height 16
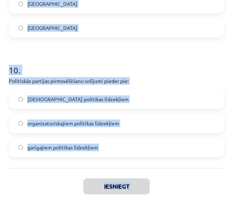
scroll to position [1183, 0]
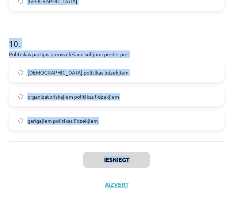
drag, startPoint x: 7, startPoint y: 85, endPoint x: 92, endPoint y: 199, distance: 142.0
click at [92, 199] on div "Mācību tēma: Sociālās zinātnes i - 11. klases 1. ieskaites mācību materiāls #6 …" at bounding box center [116, 100] width 233 height 201
copy div "Sabiedrības politiskajā sistēmā neietilpst: cilvēktiesību normas izglītības ies…"
click at [100, 26] on h1 "10 ." at bounding box center [117, 37] width 216 height 23
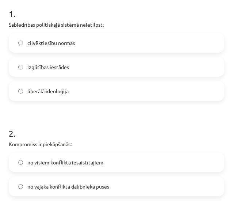
scroll to position [136, 0]
click at [70, 64] on label "izglītības iestādes" at bounding box center [117, 67] width 214 height 18
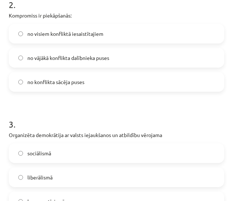
scroll to position [285, 0]
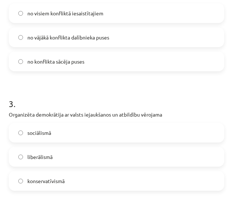
click at [65, 12] on span "no visiem konfliktā iesaistītajiem" at bounding box center [65, 14] width 76 height 8
click at [67, 130] on label "sociālismā" at bounding box center [117, 133] width 214 height 18
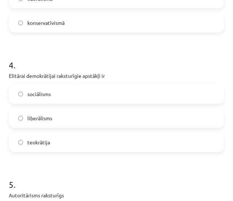
scroll to position [444, 0]
click at [58, 117] on label "liberālisms" at bounding box center [117, 118] width 214 height 18
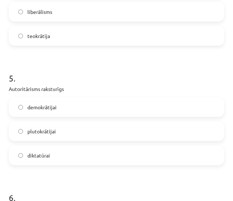
scroll to position [553, 0]
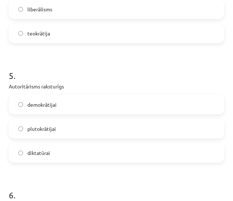
click at [35, 151] on span "diktatūrai" at bounding box center [38, 153] width 23 height 8
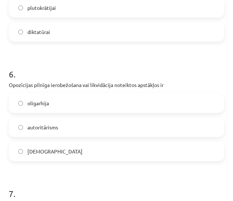
scroll to position [676, 0]
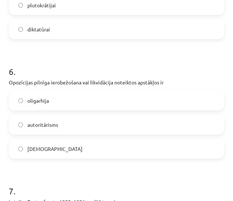
click at [49, 148] on span "totalitārisms" at bounding box center [54, 149] width 55 height 8
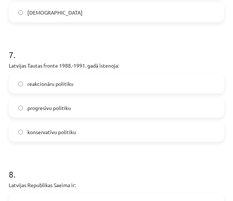
scroll to position [812, 0]
click at [78, 111] on label "progresīvu politiku" at bounding box center [117, 108] width 214 height 18
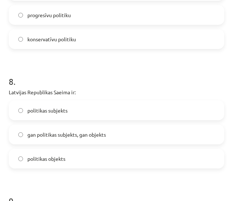
scroll to position [906, 0]
click at [50, 132] on span "gan politikas subjekts, gan objekts" at bounding box center [66, 135] width 79 height 8
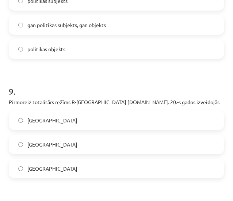
scroll to position [1016, 0]
click at [68, 121] on label "Itālijā" at bounding box center [117, 120] width 214 height 18
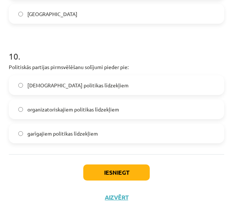
scroll to position [1171, 0]
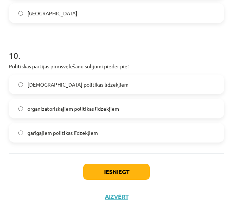
click at [63, 137] on label "garīgajiem politikas līdzekļiem" at bounding box center [117, 133] width 214 height 18
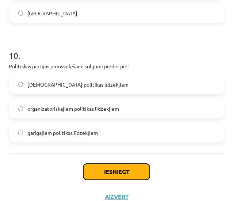
click at [120, 174] on button "Iesniegt" at bounding box center [116, 172] width 67 height 16
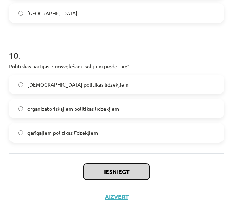
scroll to position [1183, 0]
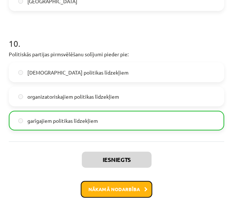
click at [107, 187] on button "Nākamā nodarbība" at bounding box center [117, 189] width 72 height 17
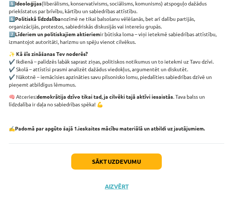
scroll to position [216, 0]
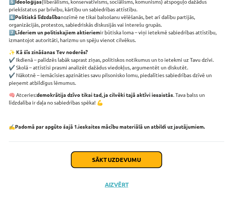
click at [112, 155] on button "Sākt uzdevumu" at bounding box center [116, 160] width 91 height 16
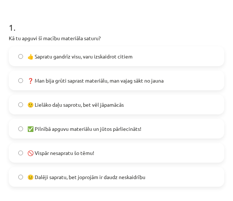
scroll to position [122, 0]
click at [112, 85] on label "❓ Man bija grūti saprast materiālu, man vajag sākt no jauna" at bounding box center [117, 80] width 214 height 18
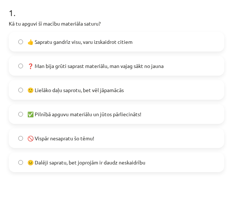
scroll to position [139, 0]
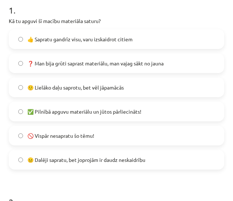
click at [112, 85] on span "🙂 Lielāko daļu saprotu, bet vēl jāpamācās" at bounding box center [75, 88] width 97 height 8
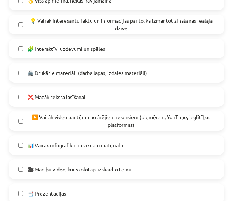
scroll to position [407, 0]
click at [83, 93] on span "❌ Mazāk teksta lasīšanai" at bounding box center [56, 97] width 58 height 8
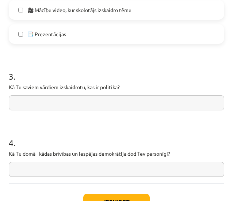
scroll to position [566, 0]
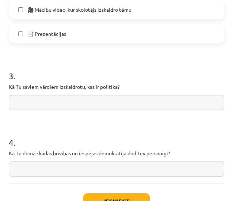
click at [86, 99] on input "text" at bounding box center [117, 102] width 216 height 15
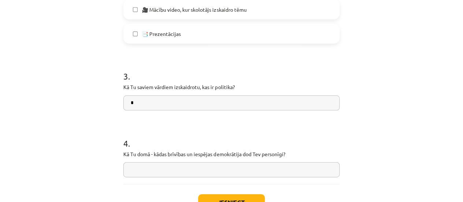
scroll to position [608, 0]
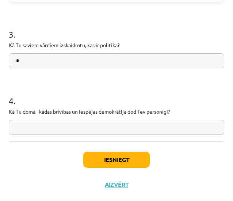
type input "*"
click at [83, 126] on input "text" at bounding box center [117, 127] width 216 height 15
type input "**********"
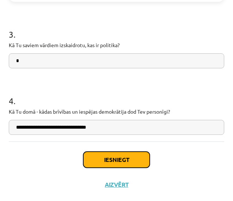
click at [100, 158] on button "Iesniegt" at bounding box center [116, 160] width 67 height 16
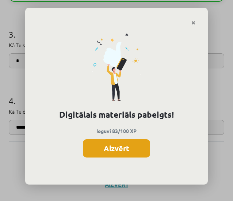
click at [136, 144] on button "Aizvērt" at bounding box center [116, 148] width 67 height 18
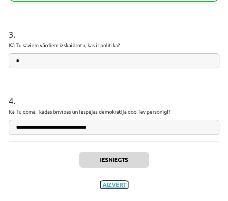
click at [107, 183] on button "Aizvērt" at bounding box center [114, 184] width 28 height 7
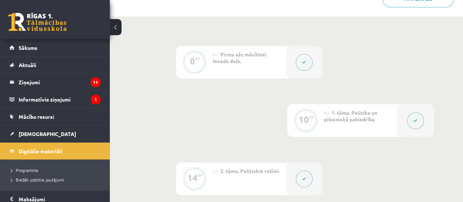
scroll to position [168, 0]
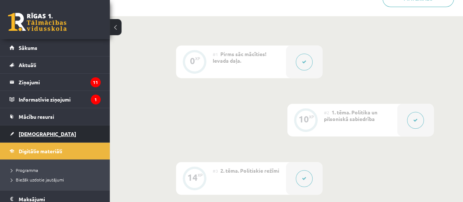
click at [32, 135] on span "[DEMOGRAPHIC_DATA]" at bounding box center [47, 133] width 57 height 7
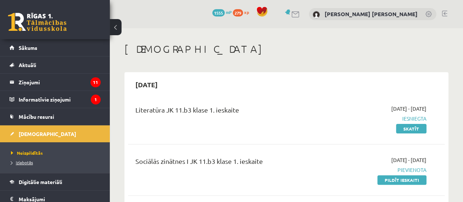
click at [24, 161] on span "Izlabotās" at bounding box center [22, 162] width 22 height 6
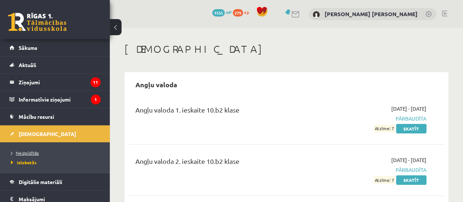
click at [33, 151] on span "Neizpildītās" at bounding box center [25, 153] width 28 height 6
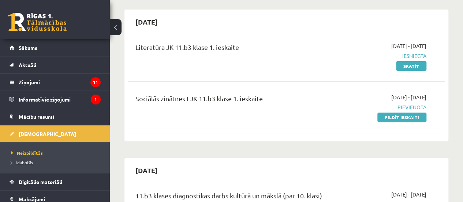
scroll to position [66, 0]
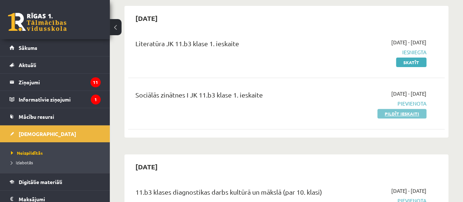
click at [409, 117] on link "Pildīt ieskaiti" at bounding box center [401, 114] width 49 height 10
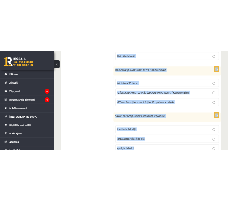
scroll to position [417, 0]
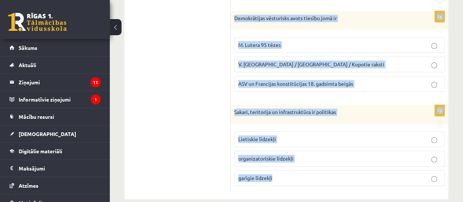
drag, startPoint x: 234, startPoint y: 36, endPoint x: 310, endPoint y: 172, distance: 155.9
copy form "Loremipsumdol sitametcon adipi el Seddo eiusmo Tempor Incidi utlab “Etdolo magn…"
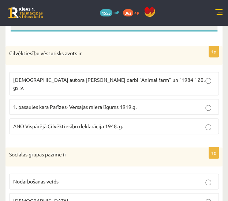
scroll to position [112, 0]
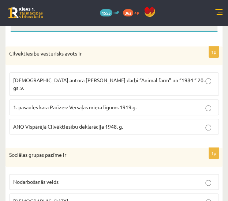
click at [87, 119] on label "ANO Vispārējā Cilvēktiesību deklarācija 1948. g." at bounding box center [114, 127] width 210 height 16
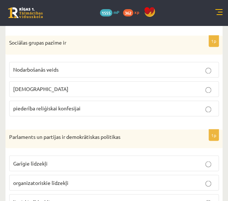
scroll to position [224, 0]
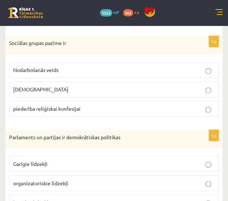
click at [57, 67] on span "Nodarbošanās veids" at bounding box center [35, 70] width 45 height 7
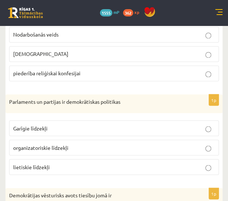
scroll to position [260, 0]
click at [83, 143] on p "organizatoriskie līdzekļi" at bounding box center [114, 147] width 202 height 8
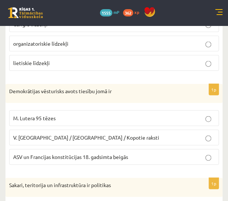
scroll to position [365, 0]
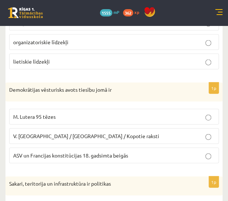
click at [78, 152] on span "ASV un Francijas konstitūcijas 18. gadsimta beigās" at bounding box center [70, 155] width 115 height 7
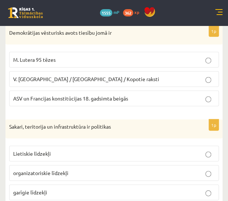
click at [78, 150] on p "Lietiskie līdzekļi" at bounding box center [114, 154] width 202 height 8
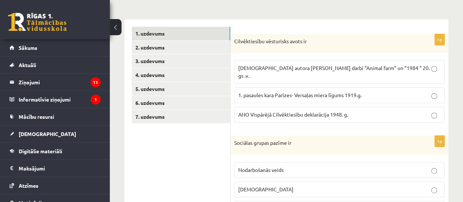
scroll to position [95, 0]
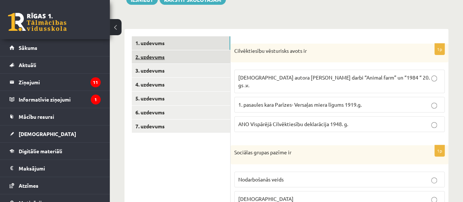
click at [194, 57] on link "2. uzdevums" at bounding box center [181, 57] width 98 height 14
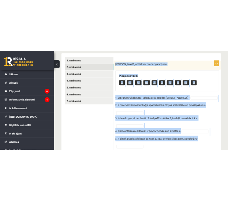
scroll to position [152, 0]
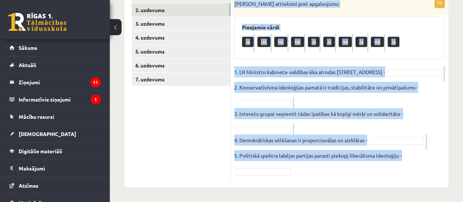
drag, startPoint x: 234, startPoint y: 49, endPoint x: 380, endPoint y: 189, distance: 202.6
click at [380, 189] on div "**********" at bounding box center [286, 43] width 353 height 315
copy div "[PERSON_NAME] attieksmi pret apgalvojumu Pieejamie vārdi Jā Nē Nē Nē Jā Jā Nē J…"
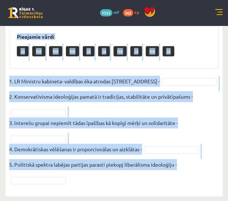
click at [123, 139] on fieldset "1. LR Ministru kabineta- valdības ēka atrodas [STREET_ADDRESS] Konservatīvisma …" at bounding box center [114, 131] width 210 height 110
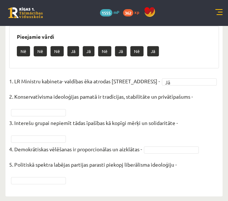
click at [39, 112] on fieldset "1. LR Ministru kabineta- valdības ēka atrodas [STREET_ADDRESS] ** 2. Konservatī…" at bounding box center [114, 131] width 210 height 110
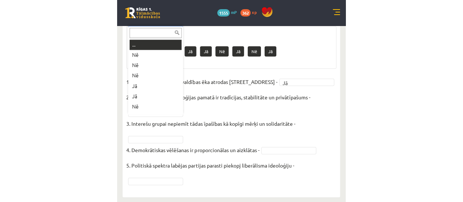
scroll to position [9, 0]
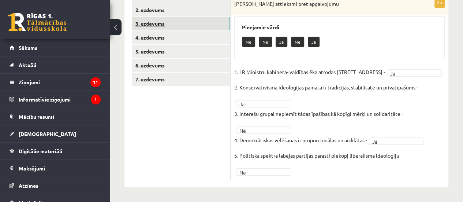
click at [183, 17] on link "3. uzdevums" at bounding box center [181, 24] width 98 height 14
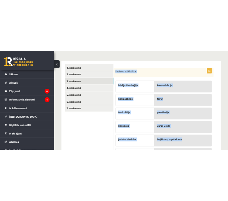
scroll to position [148, 0]
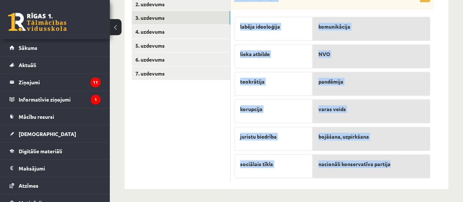
drag, startPoint x: 233, startPoint y: 41, endPoint x: 427, endPoint y: 162, distance: 229.0
click at [427, 162] on div "6p Savieno atbilstības labēja ideoloģija lieka atbilde teokrātija korupcija jur…" at bounding box center [332, 86] width 203 height 191
copy div "Savieno atbilstības labēja ideoloģija lieka atbilde teokrātija korupcija jurist…"
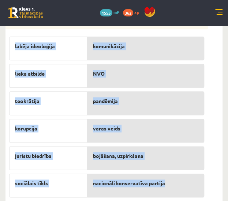
click at [209, 74] on form "6p Savieno atbilstības labēja ideoloģija lieka atbilde teokrātija korupcija jur…" at bounding box center [114, 102] width 202 height 198
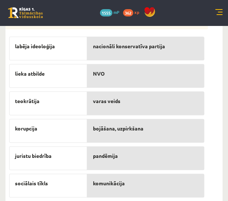
click at [145, 132] on div "bojāšana, uzpirkšana" at bounding box center [145, 131] width 117 height 24
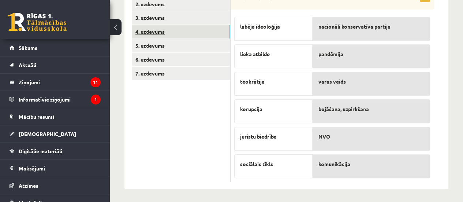
click at [188, 31] on link "4. uzdevums" at bounding box center [181, 32] width 98 height 14
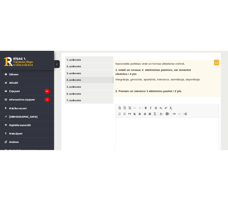
scroll to position [0, 0]
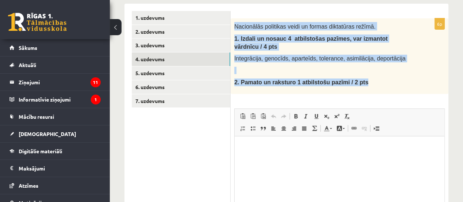
drag, startPoint x: 234, startPoint y: 25, endPoint x: 367, endPoint y: 75, distance: 142.1
click at [367, 75] on div "Nacionālās politikas veidi un formas diktatūras režīmā. 1. I zdali un nosauc 4 …" at bounding box center [340, 55] width 218 height 75
copy div "Nacionālās politikas veidi un formas diktatūras režīmā. 1. I zdali un nosauc 4 …"
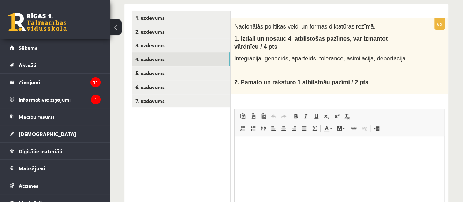
click at [288, 91] on div "6p Nacionālās politikas veidi un formas diktatūras režīmā. 1. I zdali un nosauc…" at bounding box center [340, 139] width 218 height 242
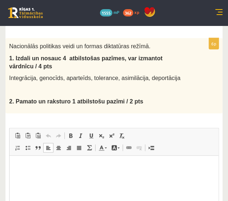
click at [35, 169] on p "Editor, wiswyg-editor-user-answer-47433758641860" at bounding box center [114, 167] width 194 height 8
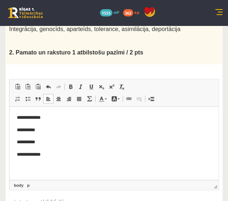
scroll to position [173, 0]
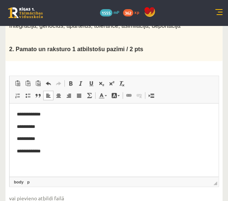
click at [45, 162] on p "Editor, wiswyg-editor-user-answer-47433758641860" at bounding box center [114, 164] width 194 height 8
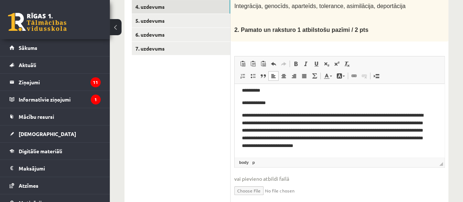
scroll to position [145, 0]
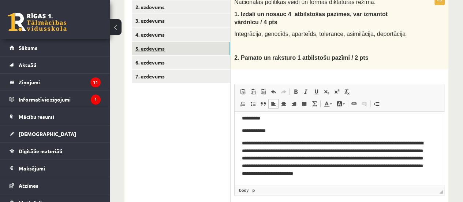
click at [202, 49] on link "5. uzdevums" at bounding box center [181, 49] width 98 height 14
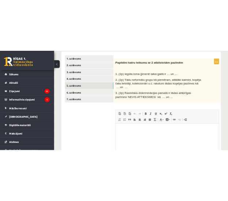
scroll to position [123, 0]
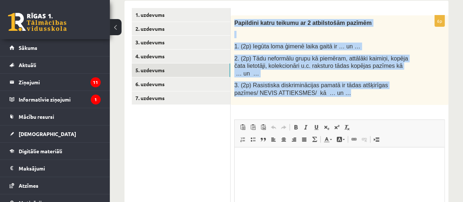
drag, startPoint x: 233, startPoint y: 22, endPoint x: 314, endPoint y: 86, distance: 102.9
click at [314, 86] on div "Papildini katru teikumu ar 2 atbilstošām pazīmēm 1. (2p) Iegūta loma ģimenē lai…" at bounding box center [340, 59] width 218 height 89
copy div "Papildini katru teikumu ar 2 atbilstošām pazīmēm 1. (2p) Iegūta loma ģimenē lai…"
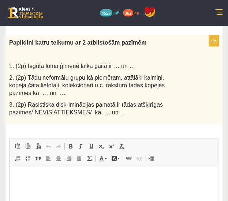
click at [134, 115] on div "6p Papildini katru teikumu ar 2 atbilstošām pazīmēm 1. (2p) Iegūta loma ģimenē …" at bounding box center [113, 163] width 217 height 256
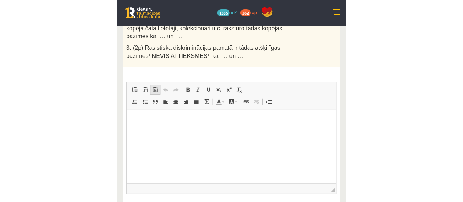
scroll to position [181, 0]
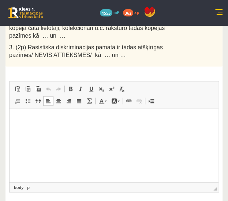
click at [61, 119] on p "Editor, wiswyg-editor-user-answer-47433870079520" at bounding box center [114, 120] width 194 height 8
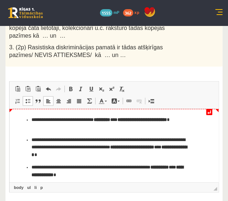
click at [30, 120] on ul "**********" at bounding box center [114, 147] width 194 height 63
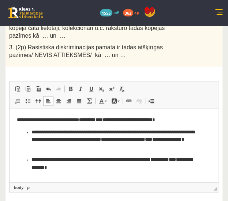
click at [32, 130] on p "**********" at bounding box center [113, 140] width 165 height 23
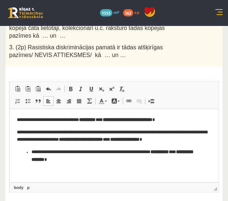
click at [31, 152] on p "**********" at bounding box center [113, 156] width 165 height 15
click at [96, 121] on strong "*********" at bounding box center [87, 119] width 16 height 5
click at [96, 119] on strong "*********" at bounding box center [87, 119] width 16 height 5
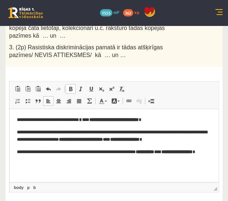
click at [71, 86] on span at bounding box center [71, 89] width 6 height 6
click at [122, 124] on body "**********" at bounding box center [114, 140] width 194 height 48
click at [122, 121] on strong "**********" at bounding box center [127, 119] width 49 height 5
click at [130, 119] on strong "**********" at bounding box center [127, 119] width 49 height 5
click at [128, 118] on strong "**********" at bounding box center [127, 119] width 49 height 5
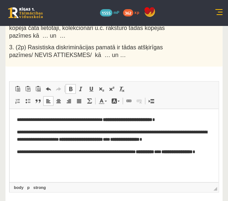
click at [152, 120] on strong "**********" at bounding box center [127, 119] width 49 height 5
click at [68, 86] on span at bounding box center [71, 89] width 6 height 6
click at [103, 140] on strong "**********" at bounding box center [81, 139] width 44 height 5
click at [70, 86] on span at bounding box center [71, 89] width 6 height 6
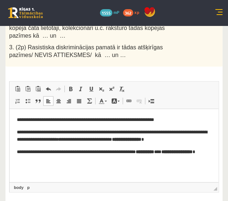
click at [191, 140] on p "**********" at bounding box center [114, 136] width 194 height 15
click at [71, 84] on link "Bold Keyboard shortcut Ctrl+B" at bounding box center [70, 89] width 10 height 10
click at [154, 152] on strong "**********" at bounding box center [145, 152] width 18 height 5
click at [70, 86] on span at bounding box center [71, 89] width 6 height 6
click at [161, 154] on strong "**********" at bounding box center [176, 152] width 31 height 5
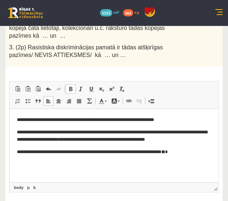
click at [71, 86] on span at bounding box center [71, 89] width 6 height 6
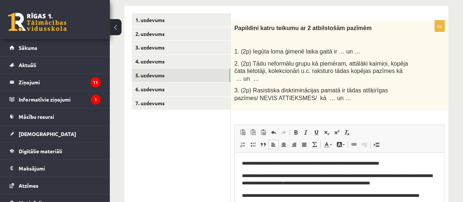
scroll to position [119, 0]
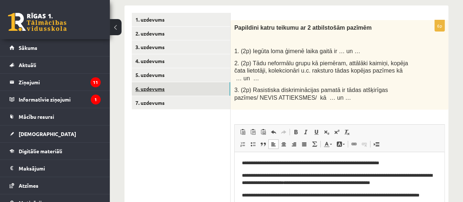
click at [213, 92] on link "6. uzdevums" at bounding box center [181, 89] width 98 height 14
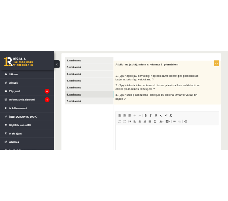
scroll to position [0, 0]
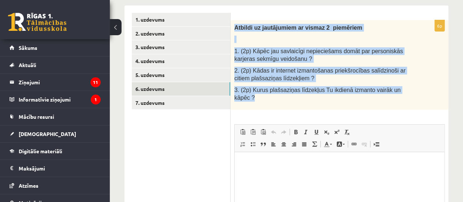
drag, startPoint x: 233, startPoint y: 26, endPoint x: 415, endPoint y: 91, distance: 192.5
click at [415, 91] on div "Atbildi uz jautājumiem ar vismaz 2 piemēriem 1. (2p) Kāpēc jau savlaicīgi nepie…" at bounding box center [340, 64] width 218 height 89
copy div "Atbildi uz jautājumiem ar vismaz 2 piemēriem 1. (2p) Kāpēc jau savlaicīgi nepie…"
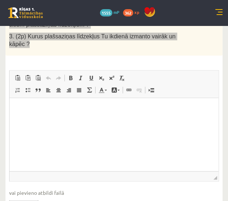
scroll to position [195, 0]
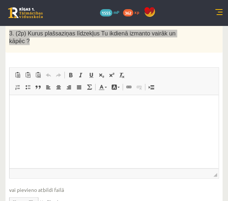
click at [65, 117] on html at bounding box center [114, 106] width 209 height 22
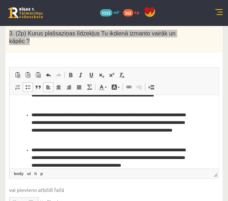
scroll to position [0, 0]
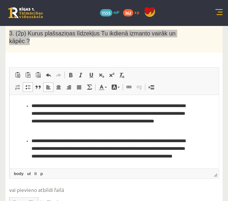
click at [31, 106] on p "**********" at bounding box center [111, 117] width 160 height 30
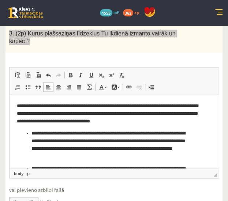
click at [30, 131] on ul "**********" at bounding box center [114, 159] width 194 height 58
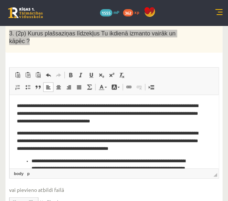
scroll to position [19, 0]
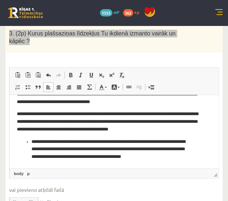
click at [31, 141] on p "**********" at bounding box center [111, 149] width 160 height 23
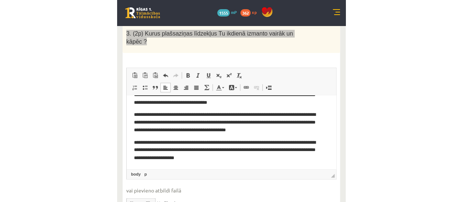
scroll to position [0, 0]
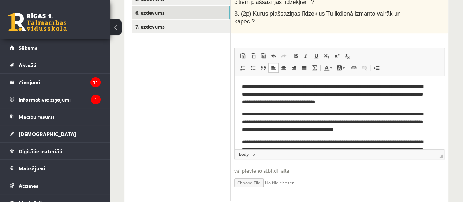
click at [201, 96] on ul "1. uzdevums 2. uzdevums 3. uzdevums 4. uzdevums 5. uzdevums 6. uzdevums 7. uzde…" at bounding box center [181, 68] width 99 height 263
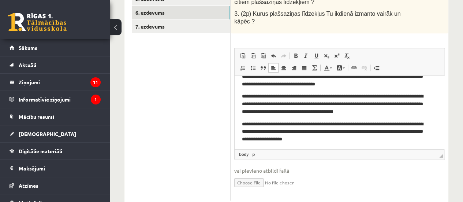
scroll to position [19, 0]
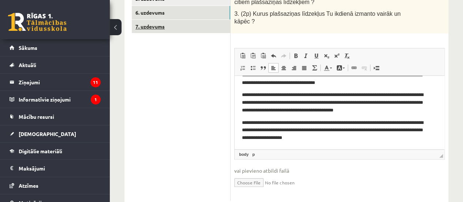
click at [200, 25] on link "7. uzdevums" at bounding box center [181, 27] width 98 height 14
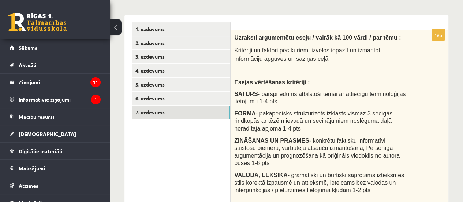
scroll to position [110, 0]
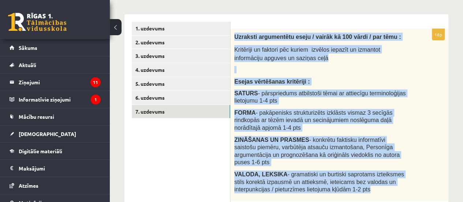
drag, startPoint x: 233, startPoint y: 35, endPoint x: 327, endPoint y: 180, distance: 173.4
click at [327, 180] on div "Uzraksti argumentētu eseju / vairāk kā 100 vārdi / par tēmu : Kritēriji un fakt…" at bounding box center [340, 115] width 218 height 172
copy div "Uzraksti argumentētu eseju / vairāk kā 100 vārdi / par tēmu : Kritēriji un fakt…"
click at [337, 74] on div "Uzraksti argumentētu eseju / vairāk kā 100 vārdi / par tēmu : Kritēriji un fakt…" at bounding box center [340, 115] width 218 height 172
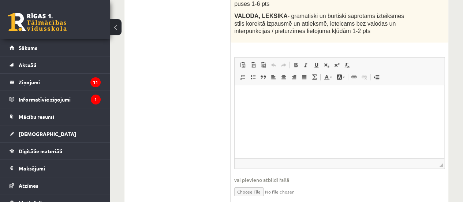
scroll to position [289, 0]
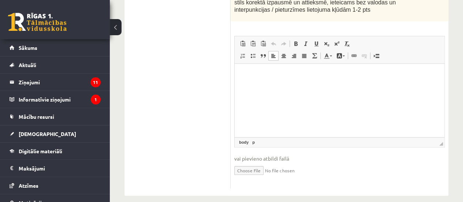
click at [338, 82] on html at bounding box center [340, 74] width 210 height 22
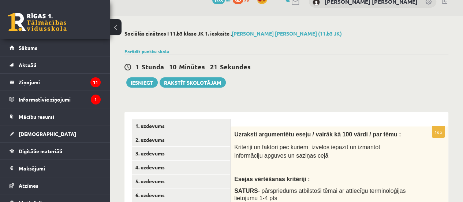
scroll to position [0, 0]
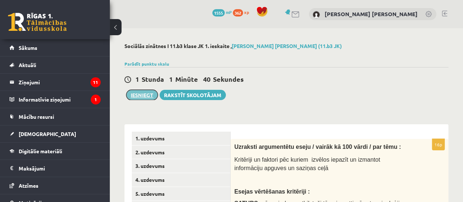
click at [144, 97] on button "Iesniegt" at bounding box center [141, 95] width 31 height 10
